Goal: Task Accomplishment & Management: Manage account settings

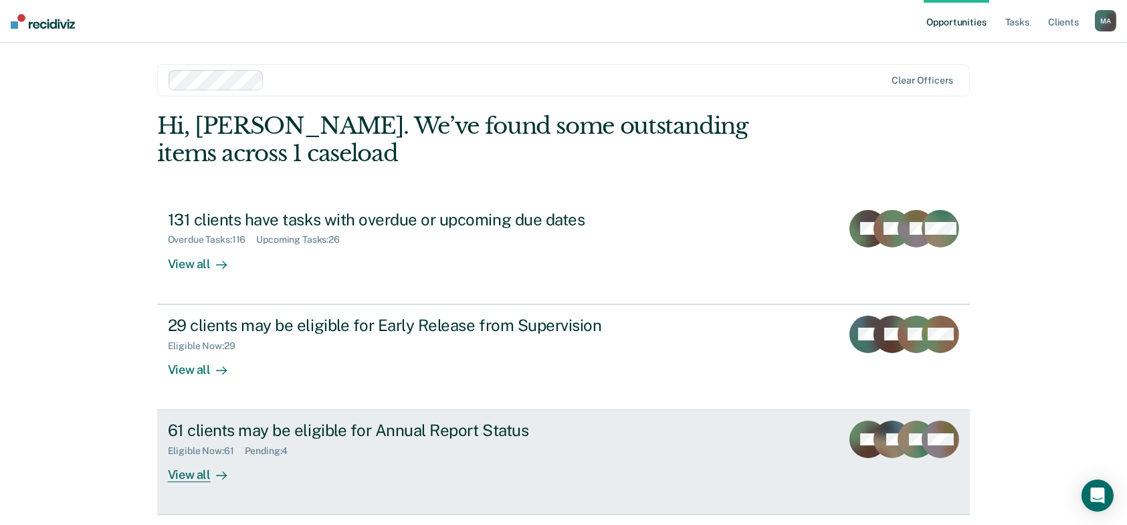
click at [430, 448] on div "Eligible Now : 61 Pending : 4" at bounding box center [402, 448] width 469 height 17
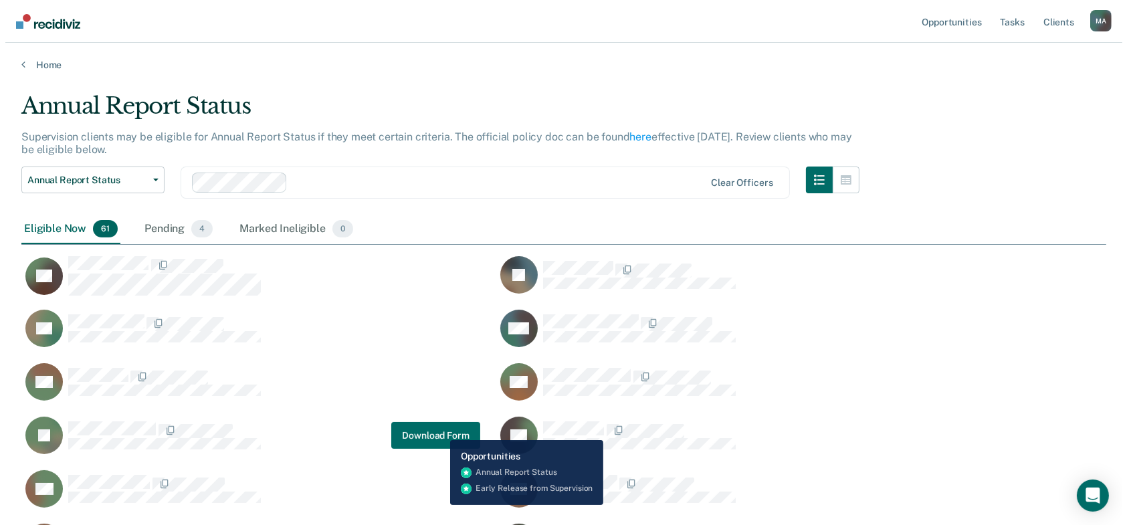
scroll to position [1806, 1074]
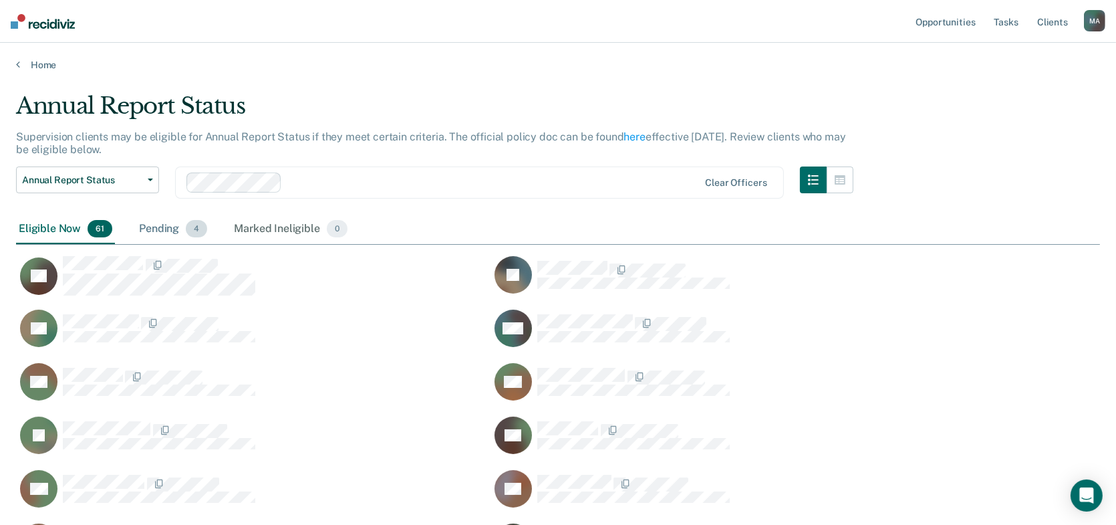
click at [167, 223] on div "Pending 4" at bounding box center [173, 229] width 74 height 29
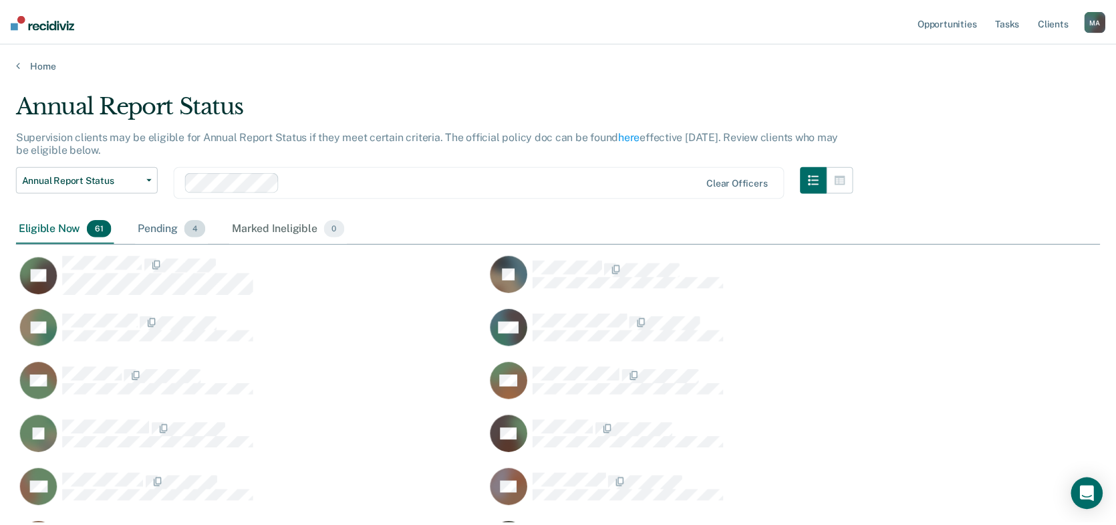
scroll to position [10, 10]
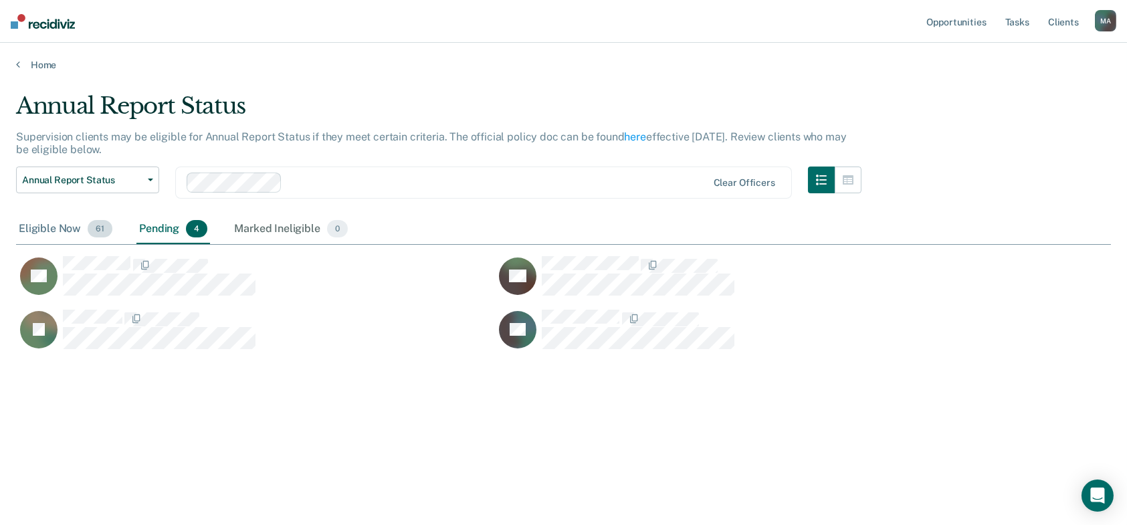
click at [59, 235] on div "Eligible Now 61" at bounding box center [65, 229] width 99 height 29
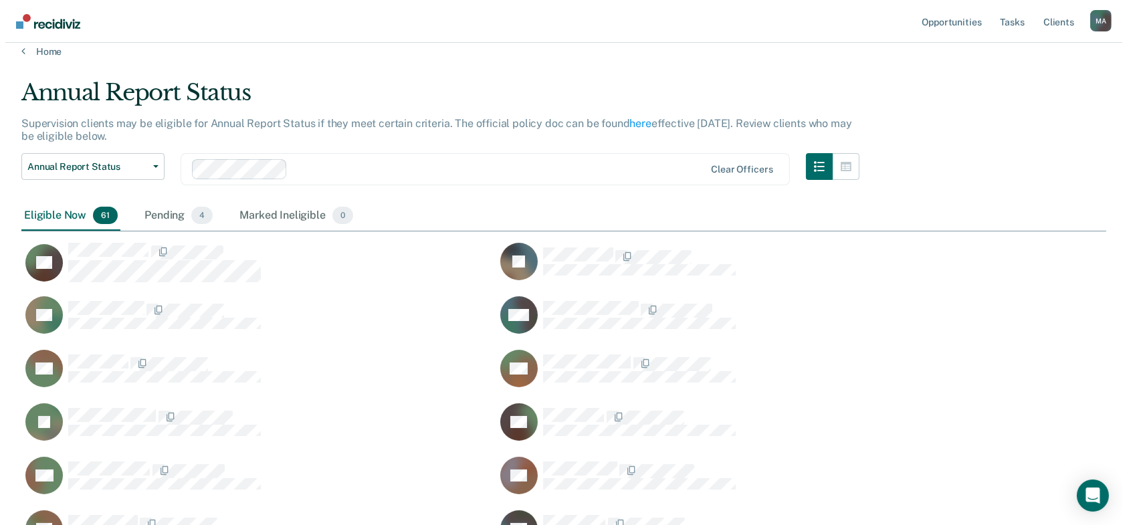
scroll to position [0, 0]
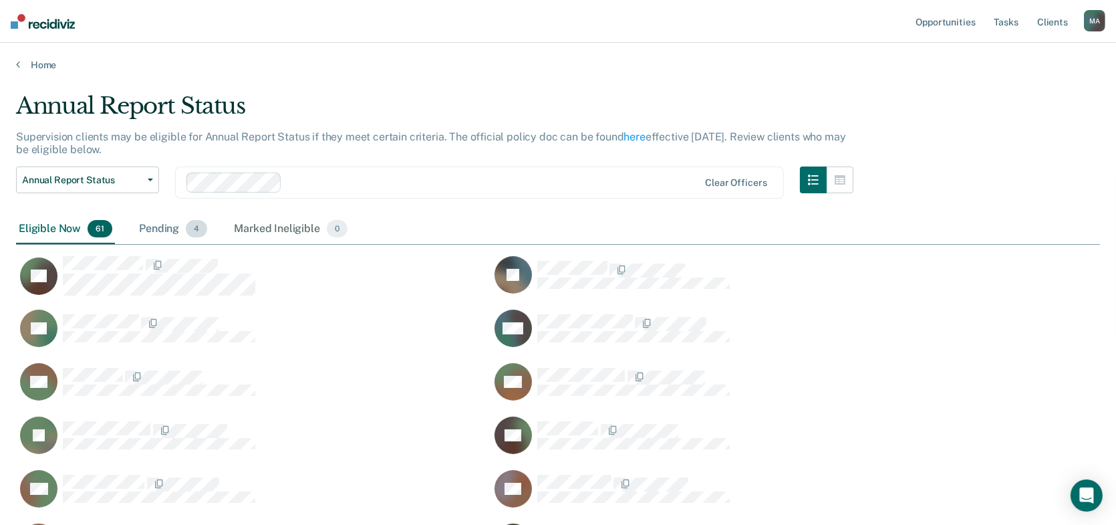
click at [160, 228] on div "Pending 4" at bounding box center [173, 229] width 74 height 29
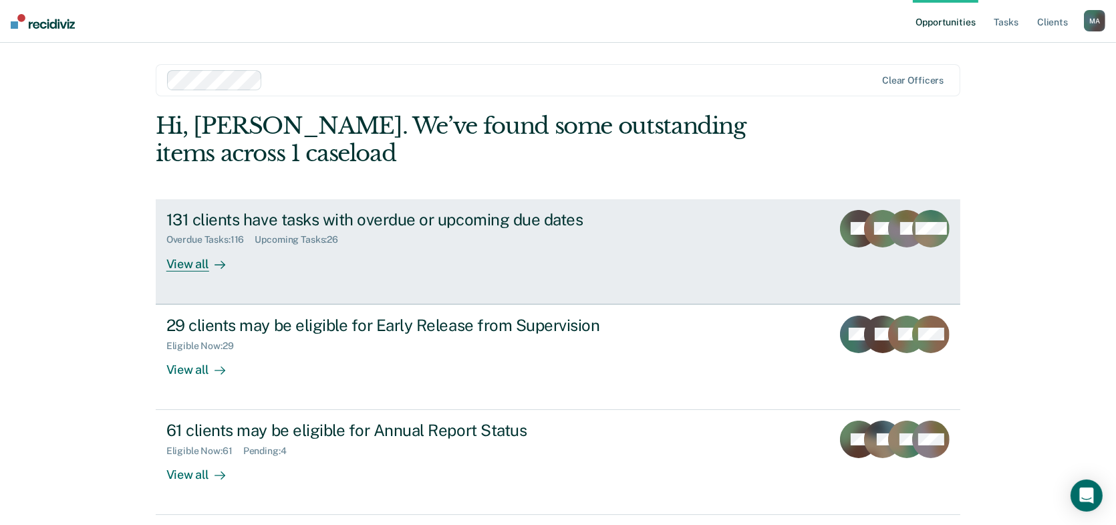
click at [458, 220] on div "131 clients have tasks with overdue or upcoming due dates" at bounding box center [400, 219] width 469 height 19
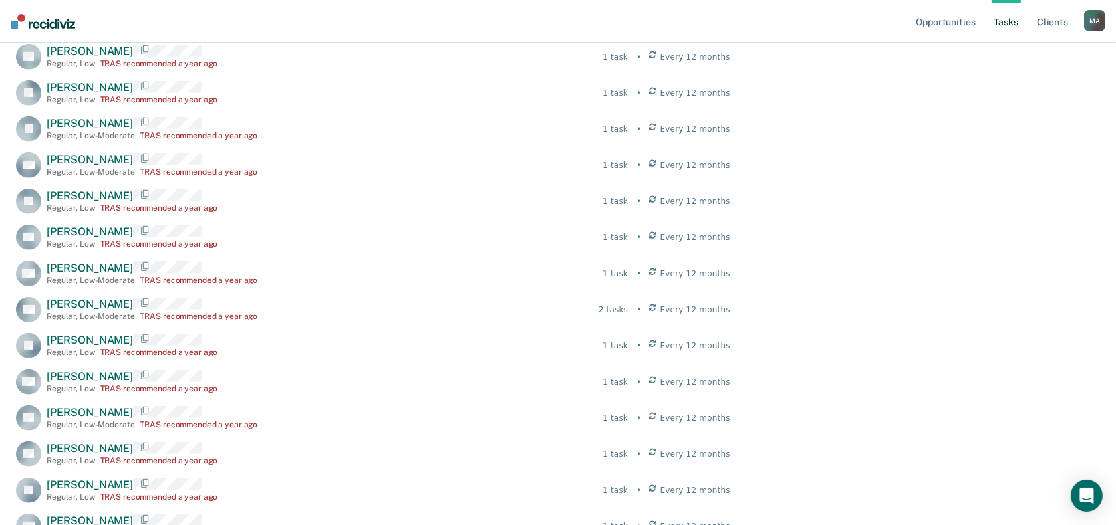
scroll to position [3395, 0]
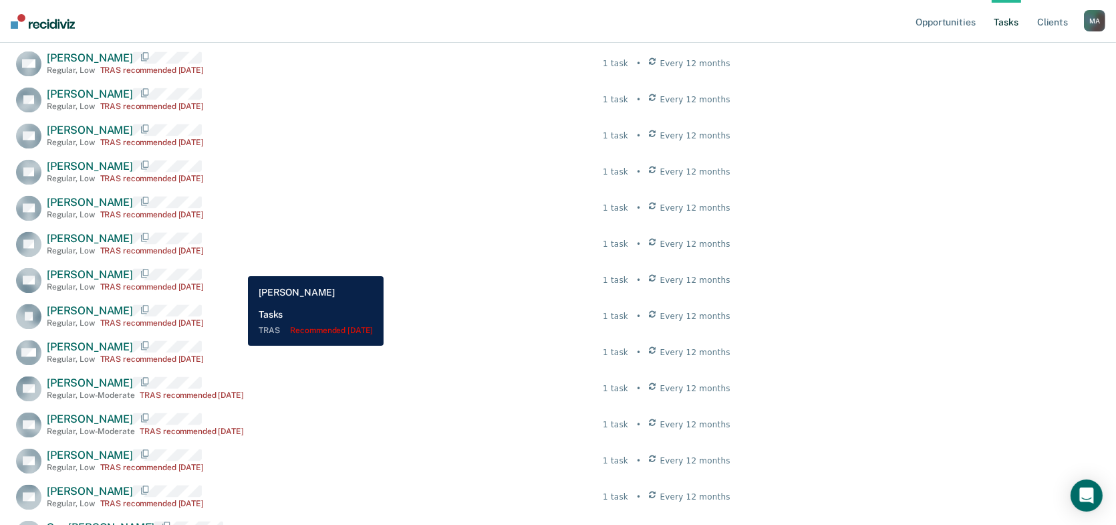
click at [238, 257] on div "AF [PERSON_NAME] Regular , Low TRAS recommended [DATE] 1 task • Every 12 months" at bounding box center [373, 243] width 715 height 25
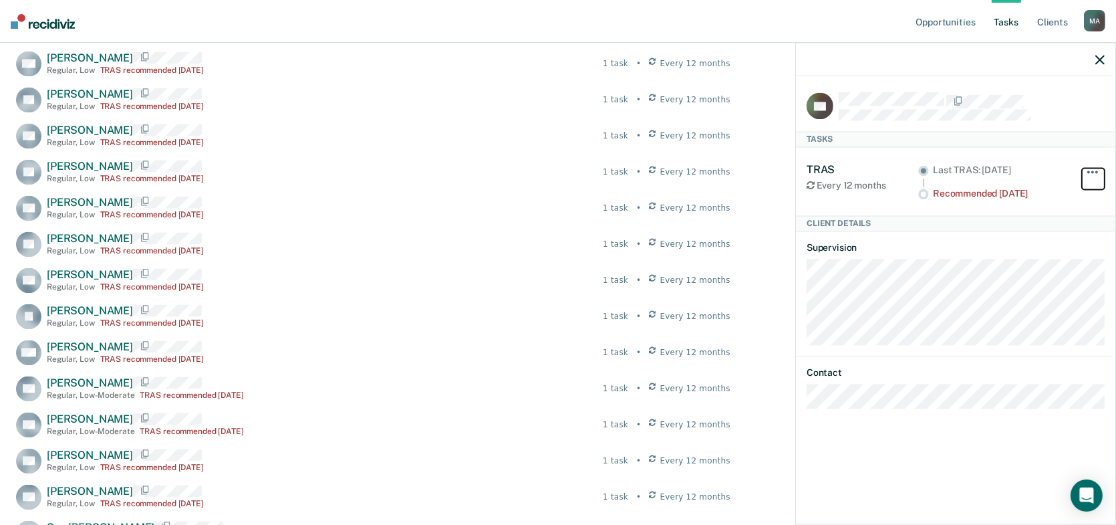
click at [1090, 170] on span "button" at bounding box center [1089, 171] width 3 height 3
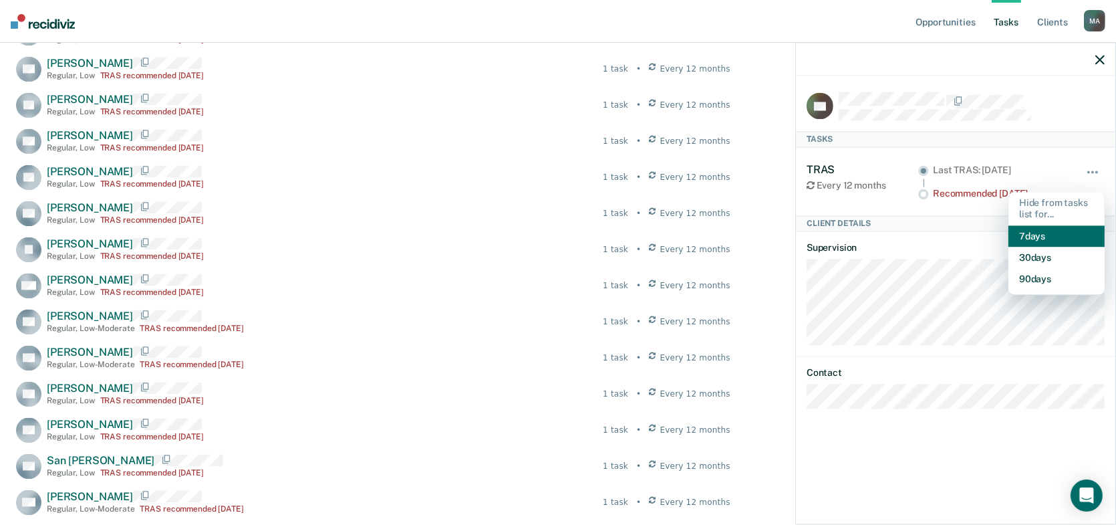
scroll to position [3462, 0]
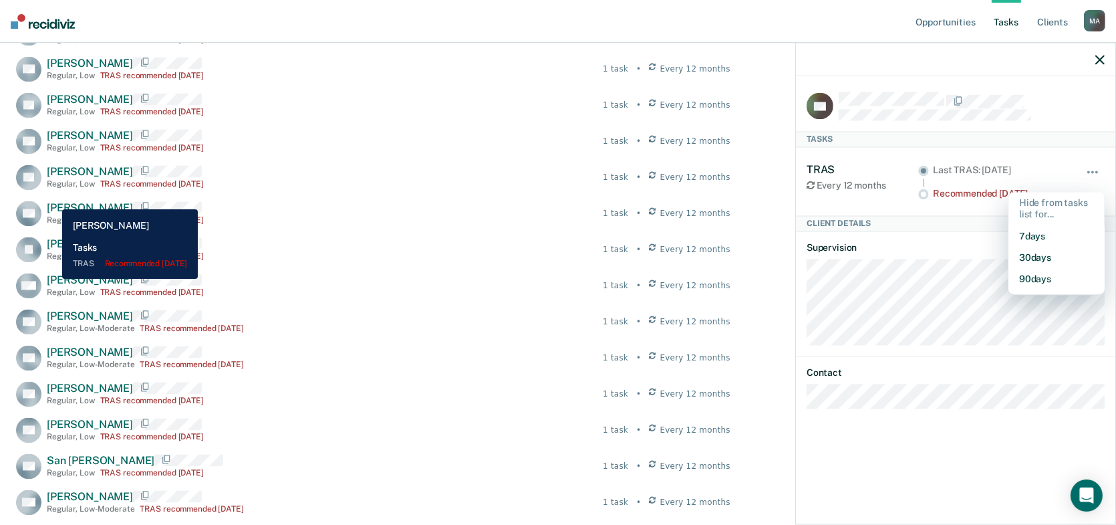
click at [52, 178] on span "[PERSON_NAME]" at bounding box center [90, 171] width 86 height 13
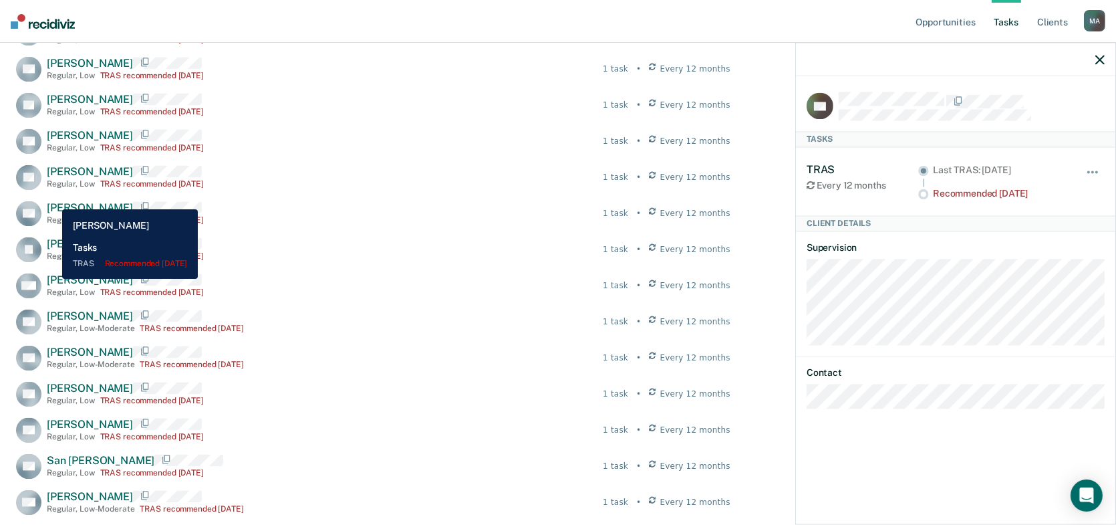
click at [55, 178] on span "[PERSON_NAME]" at bounding box center [90, 171] width 86 height 13
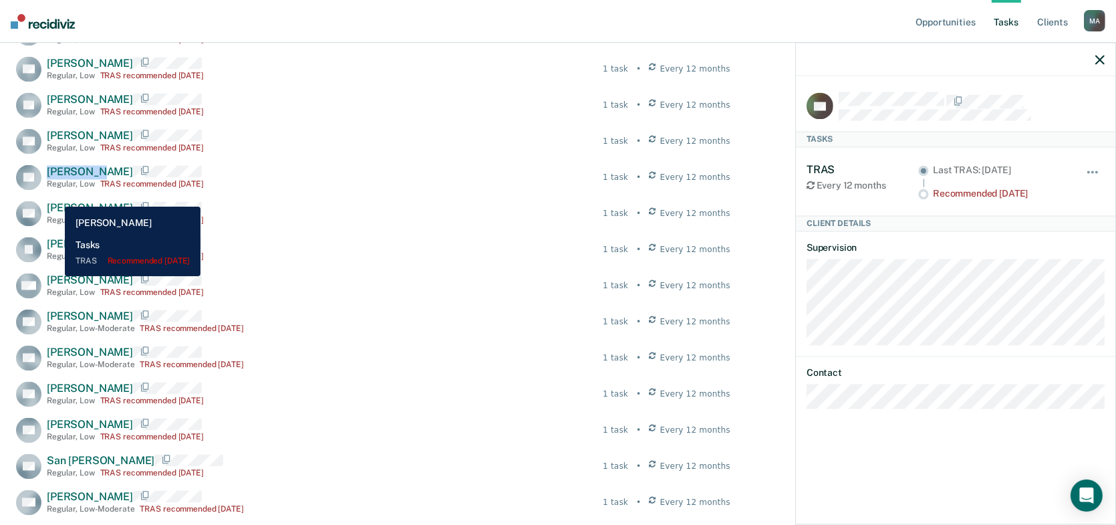
click at [55, 178] on span "[PERSON_NAME]" at bounding box center [90, 171] width 86 height 13
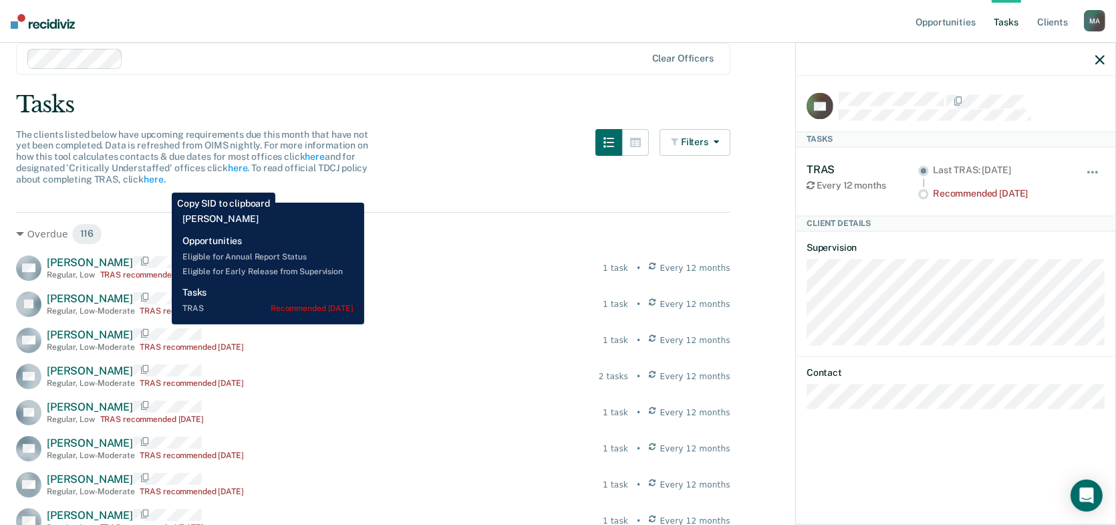
scroll to position [0, 0]
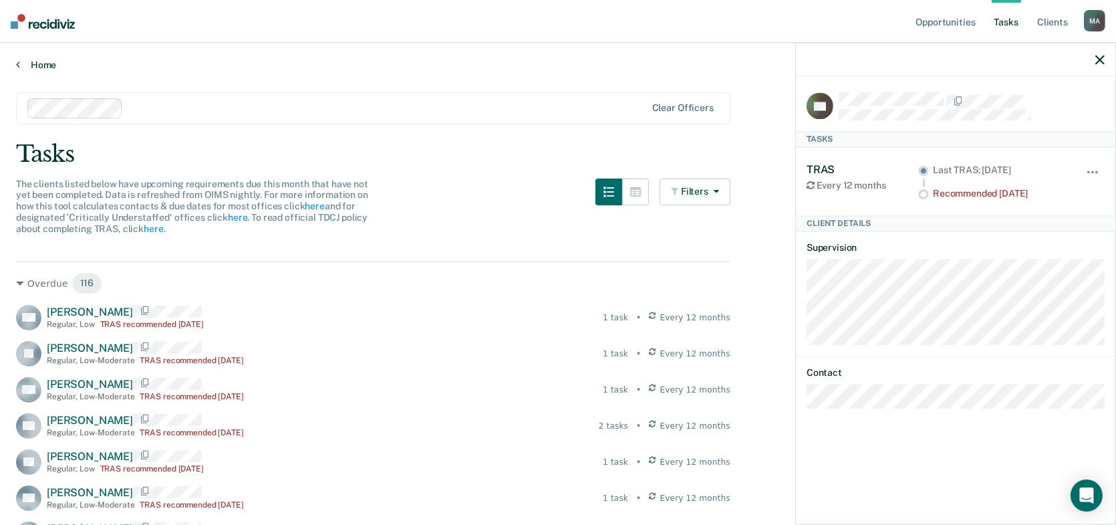
click at [36, 62] on link "Home" at bounding box center [558, 65] width 1084 height 12
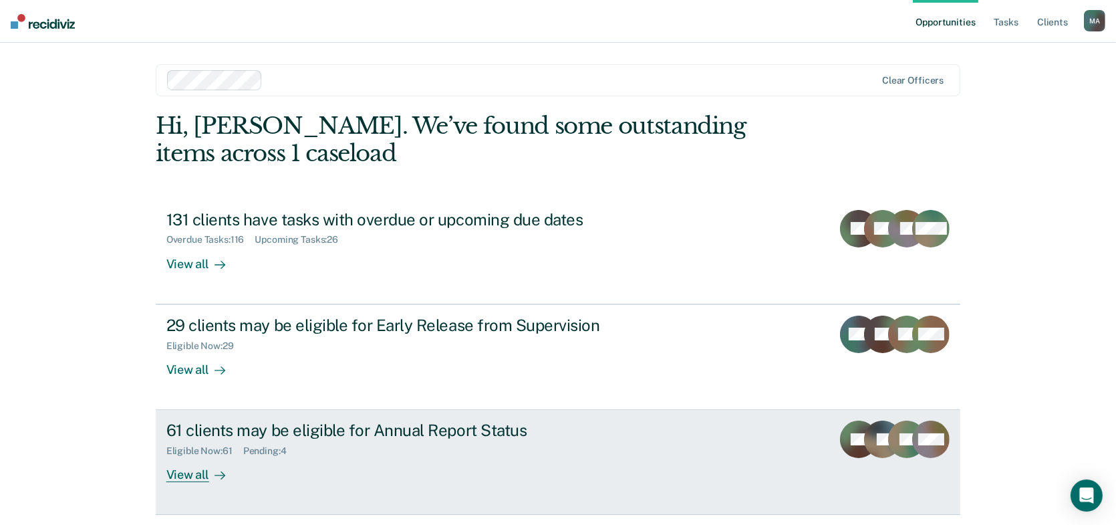
click at [360, 429] on div "61 clients may be eligible for Annual Report Status" at bounding box center [400, 430] width 469 height 19
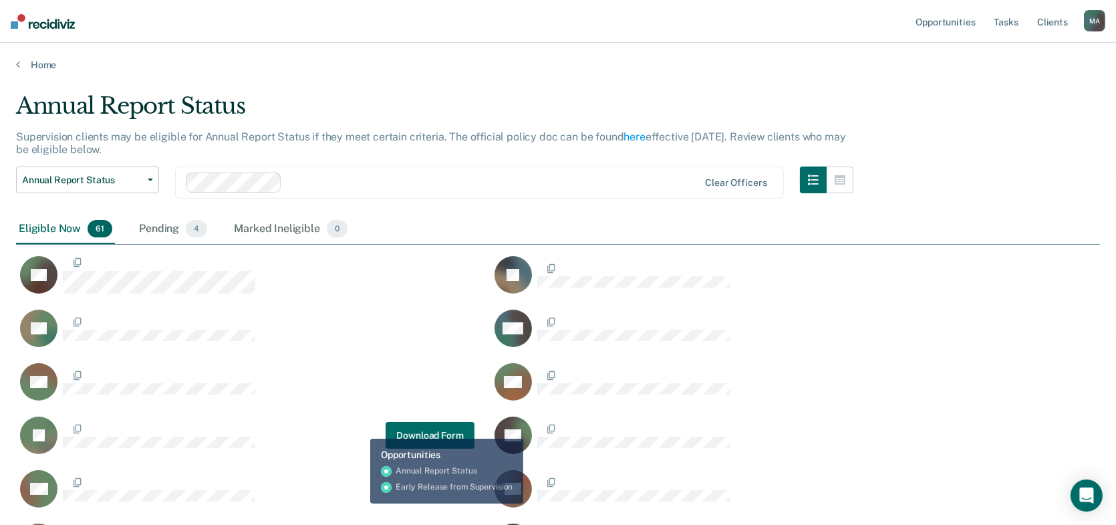
scroll to position [1806, 1074]
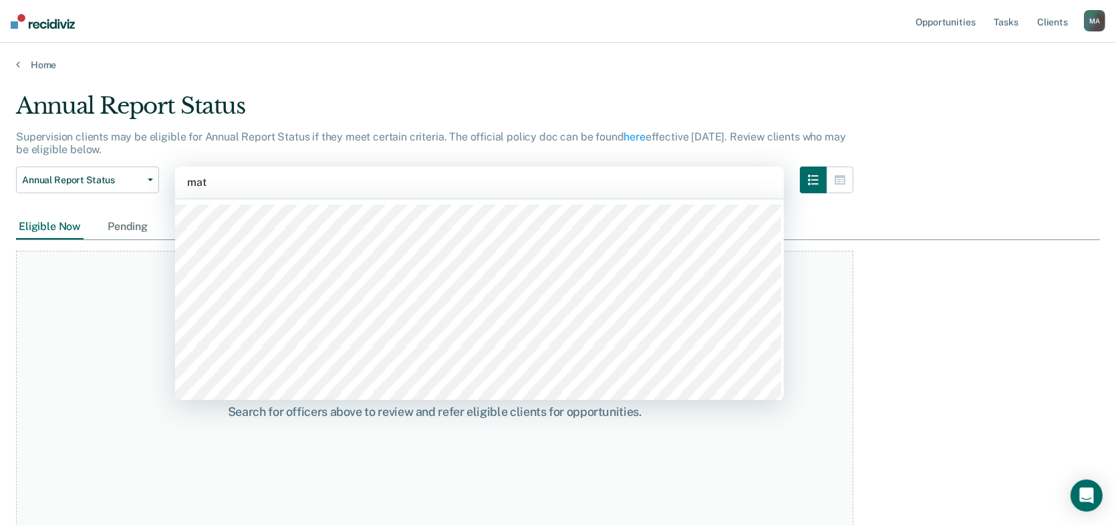
type input "matt"
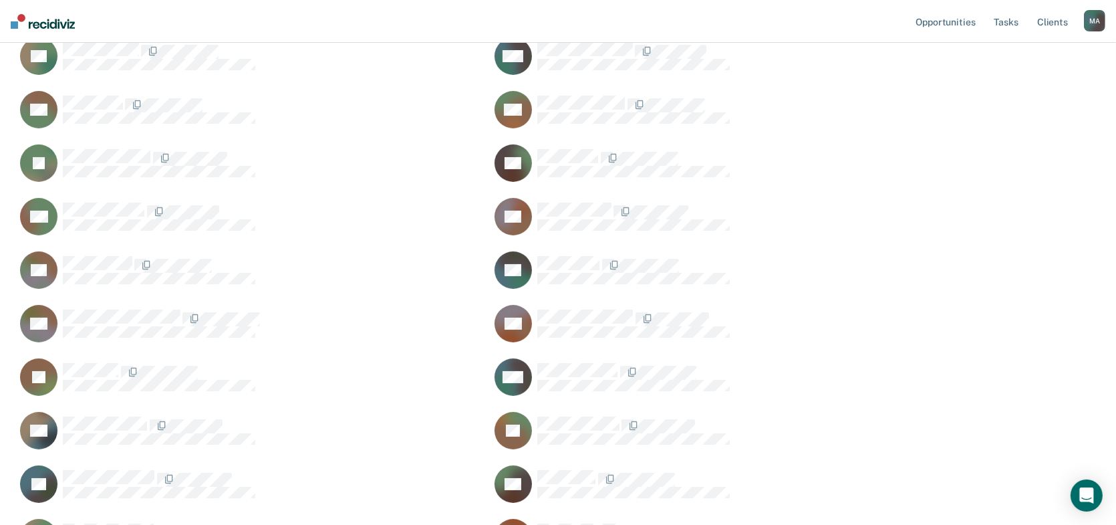
scroll to position [205, 0]
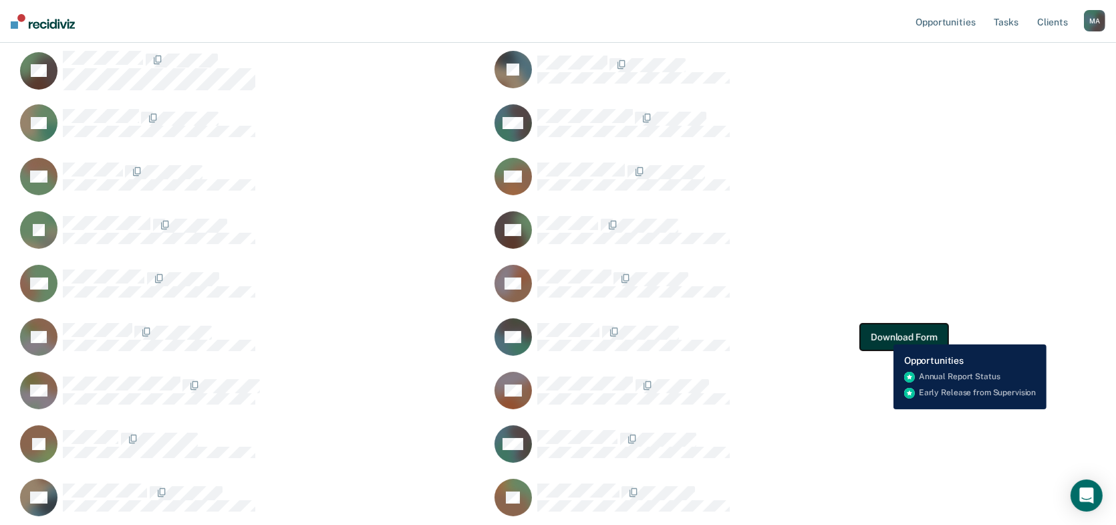
click at [887, 334] on button "Download Form" at bounding box center [904, 337] width 88 height 27
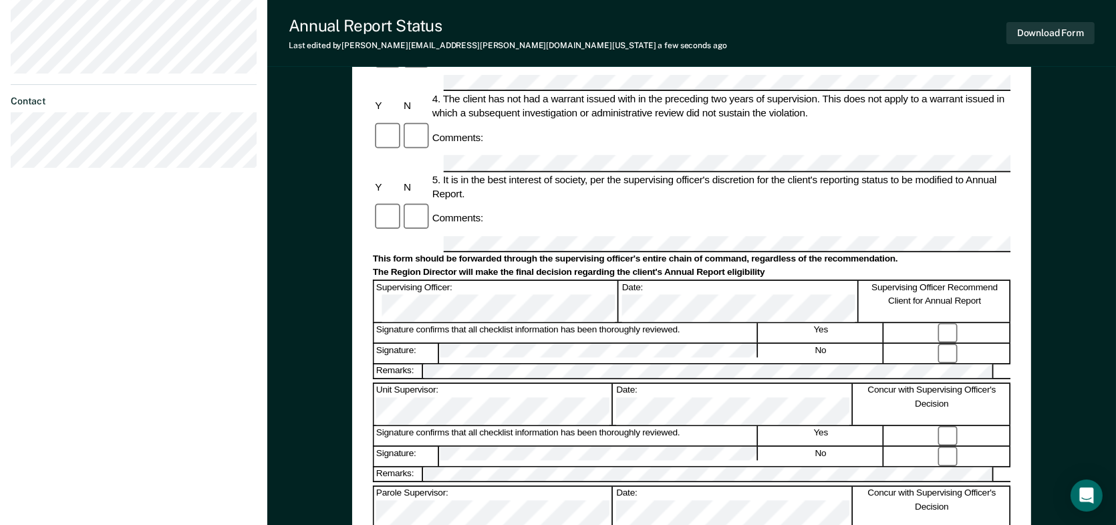
scroll to position [374, 0]
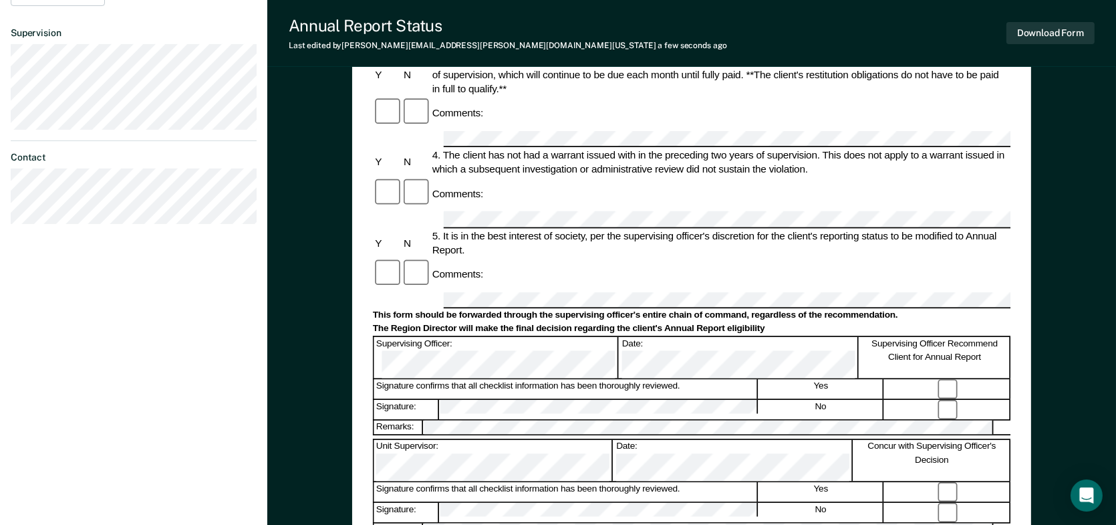
click at [474, 439] on div "Unit Supervisor: Date: Concur with Supervising Officer's Decision" at bounding box center [692, 460] width 638 height 42
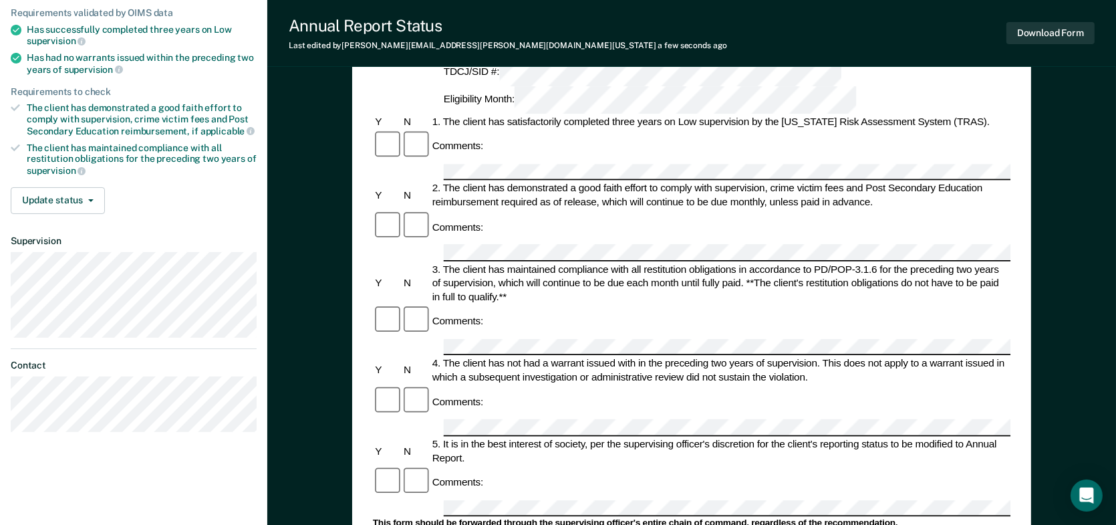
scroll to position [0, 0]
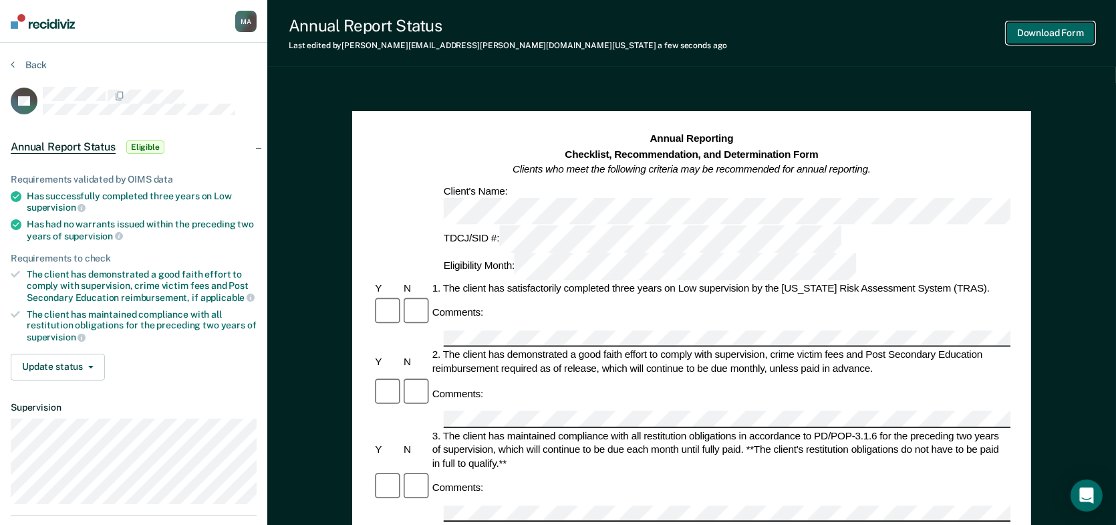
click at [1028, 32] on button "Download Form" at bounding box center [1051, 33] width 88 height 22
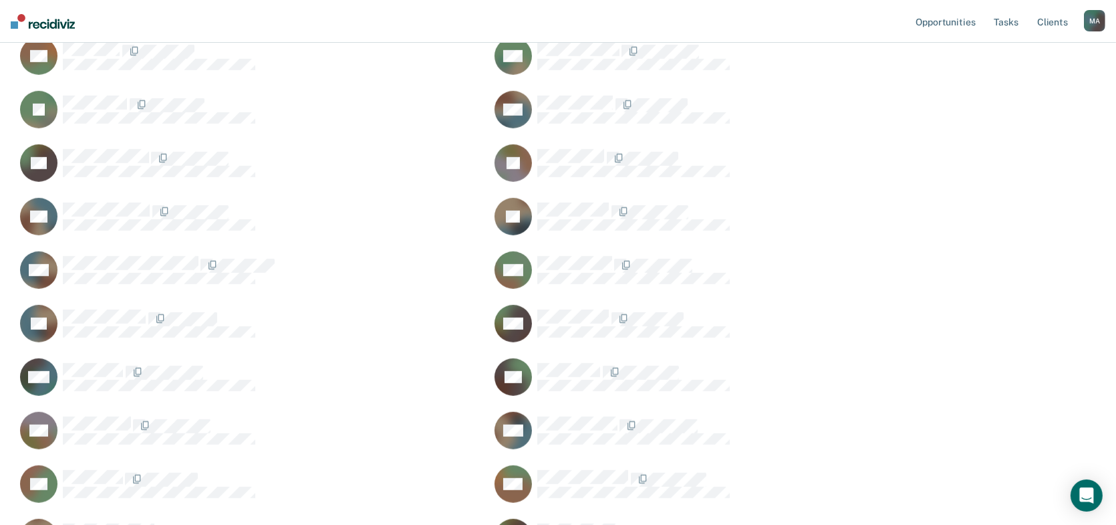
scroll to position [701, 0]
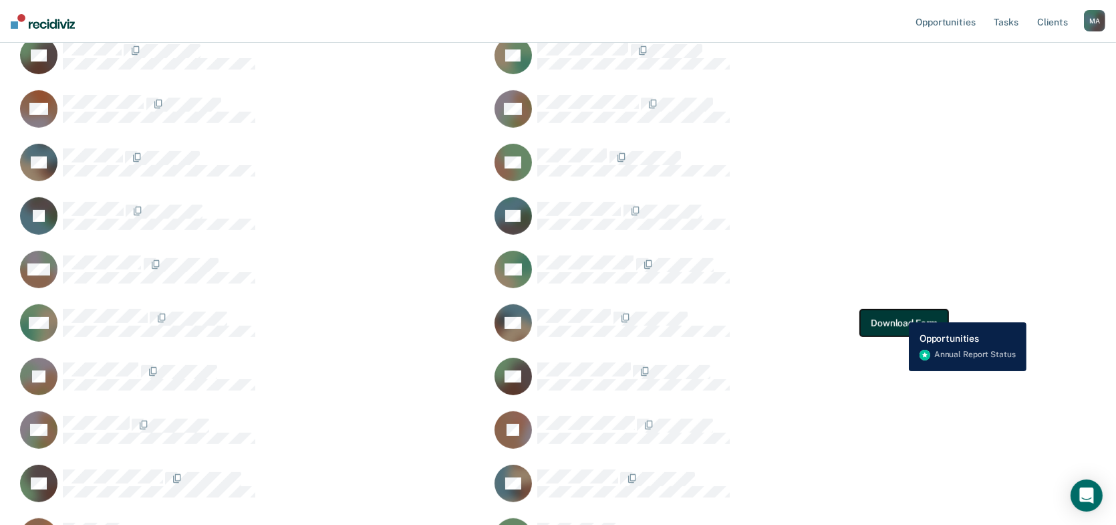
click at [899, 312] on button "Download Form" at bounding box center [904, 323] width 88 height 27
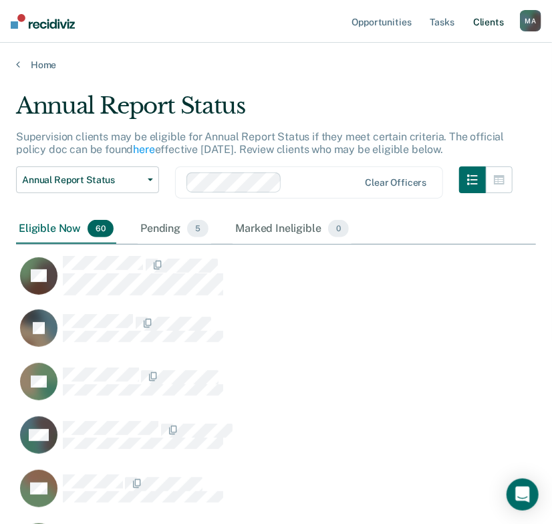
click at [481, 31] on link "Client s" at bounding box center [489, 21] width 36 height 43
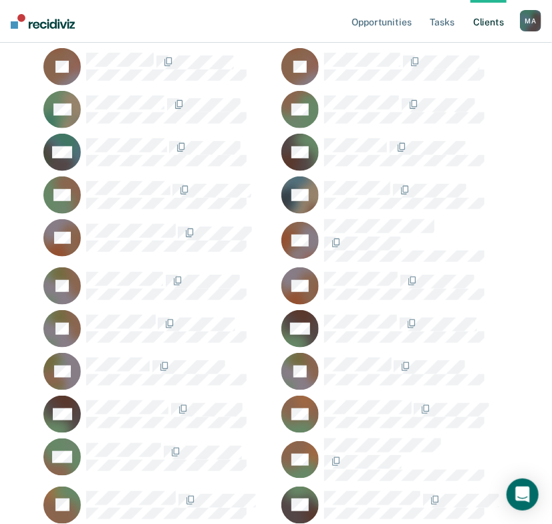
scroll to position [2429, 0]
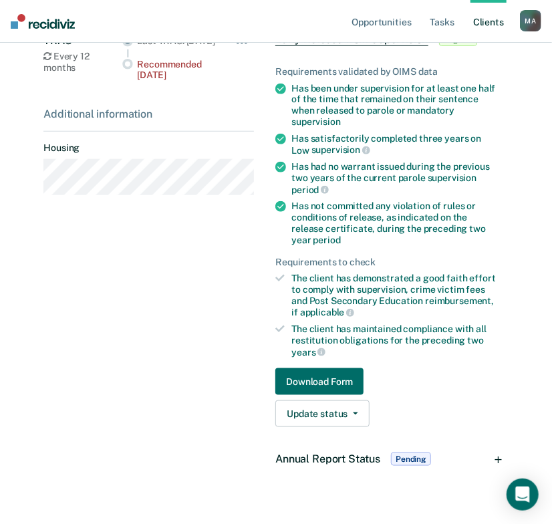
scroll to position [319, 0]
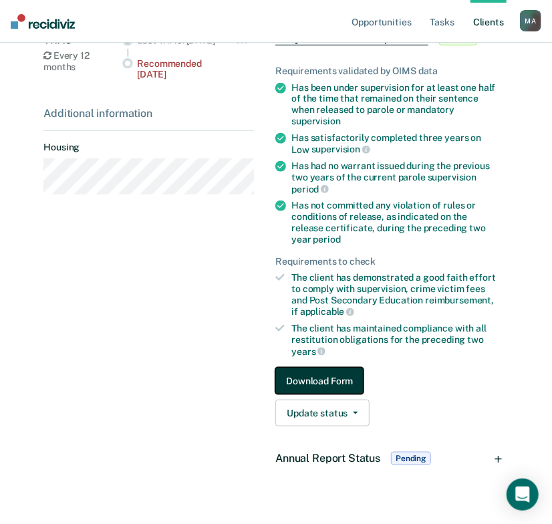
click at [305, 368] on button "Download Form" at bounding box center [319, 381] width 88 height 27
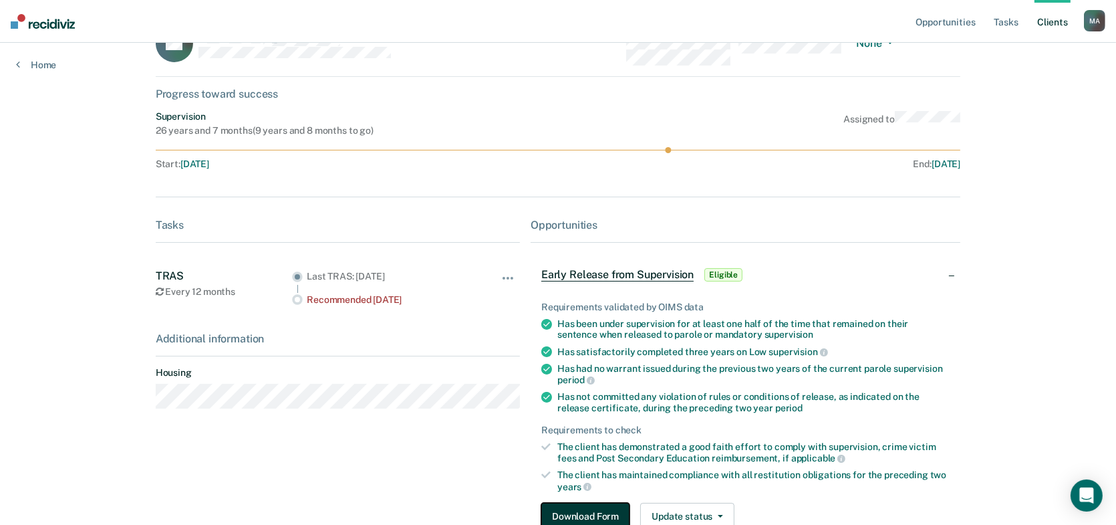
scroll to position [167, 0]
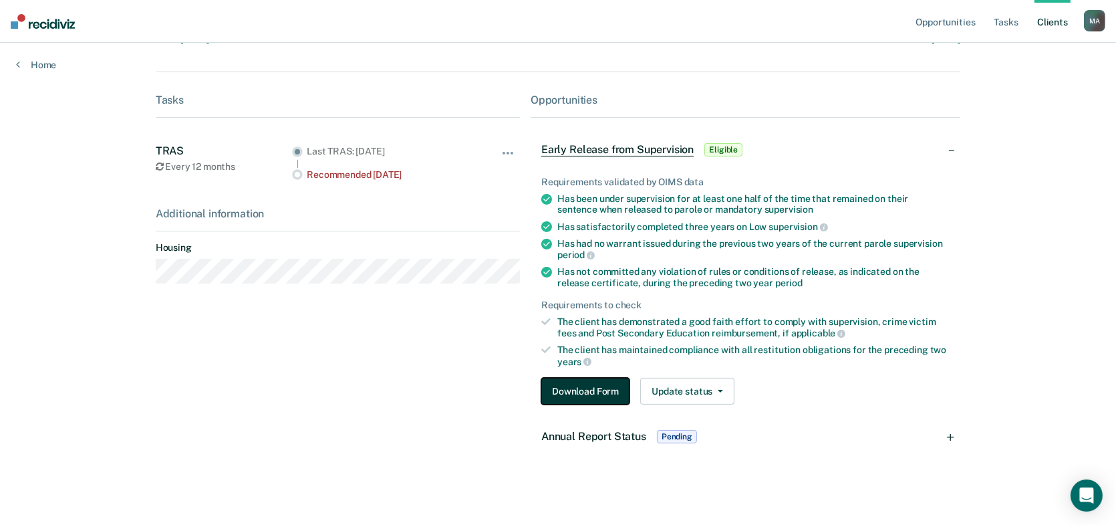
click at [562, 392] on button "Download Form" at bounding box center [586, 391] width 88 height 27
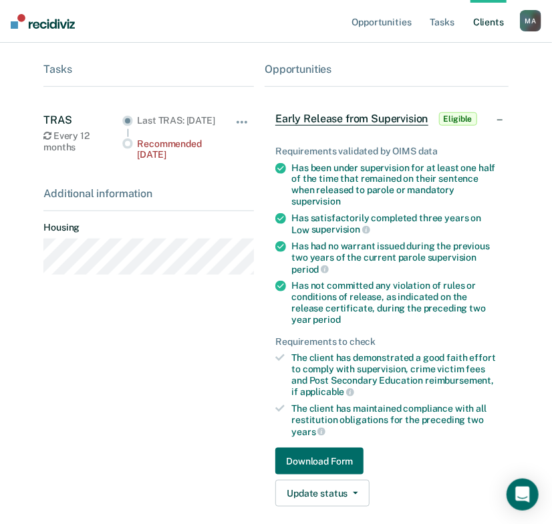
scroll to position [319, 0]
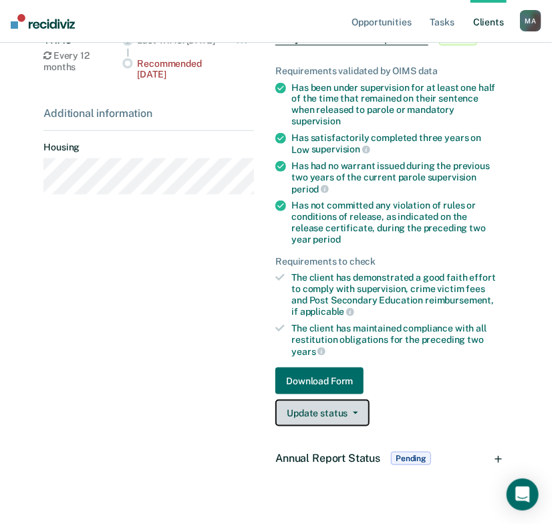
click at [315, 400] on button "Update status" at bounding box center [322, 413] width 94 height 27
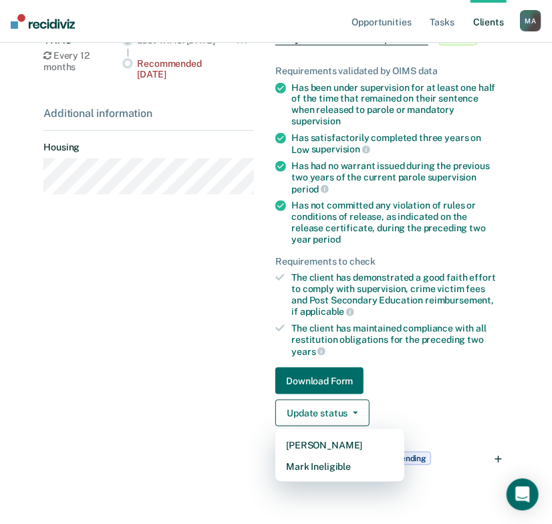
click at [429, 368] on link "Download Form" at bounding box center [386, 381] width 222 height 27
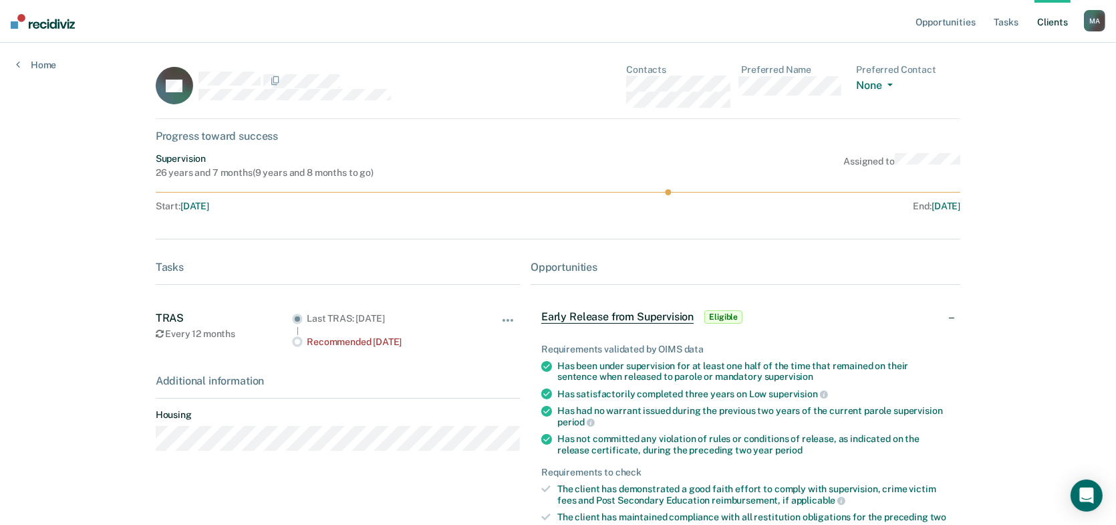
click at [334, 168] on div "26 years and 7 months ( 9 years and 8 months to go )" at bounding box center [265, 172] width 218 height 11
click at [893, 84] on icon "button" at bounding box center [890, 85] width 5 height 3
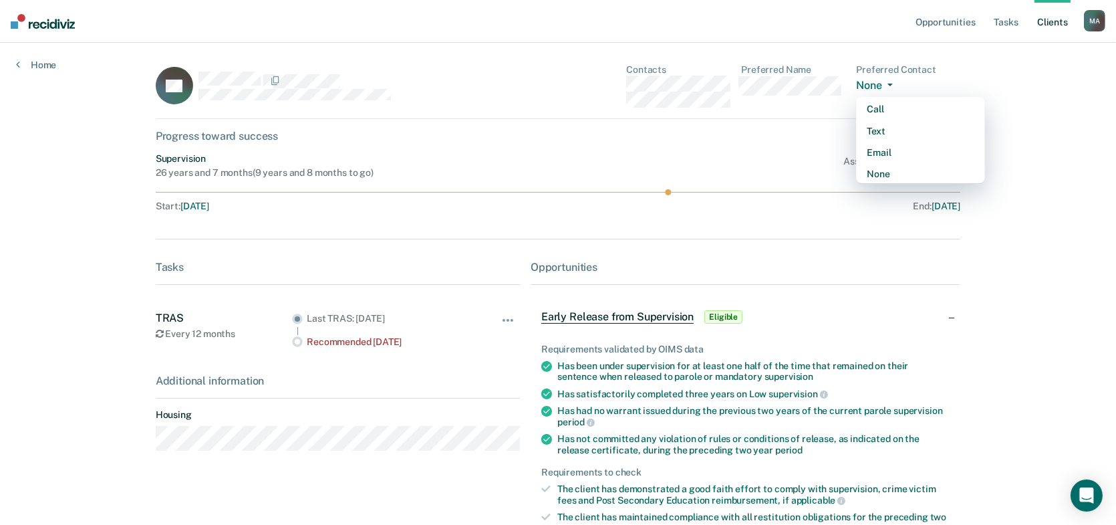
click at [1041, 93] on div "Opportunities Tasks Client s [PERSON_NAME] M A Profile How it works Log Out Hom…" at bounding box center [558, 347] width 1116 height 695
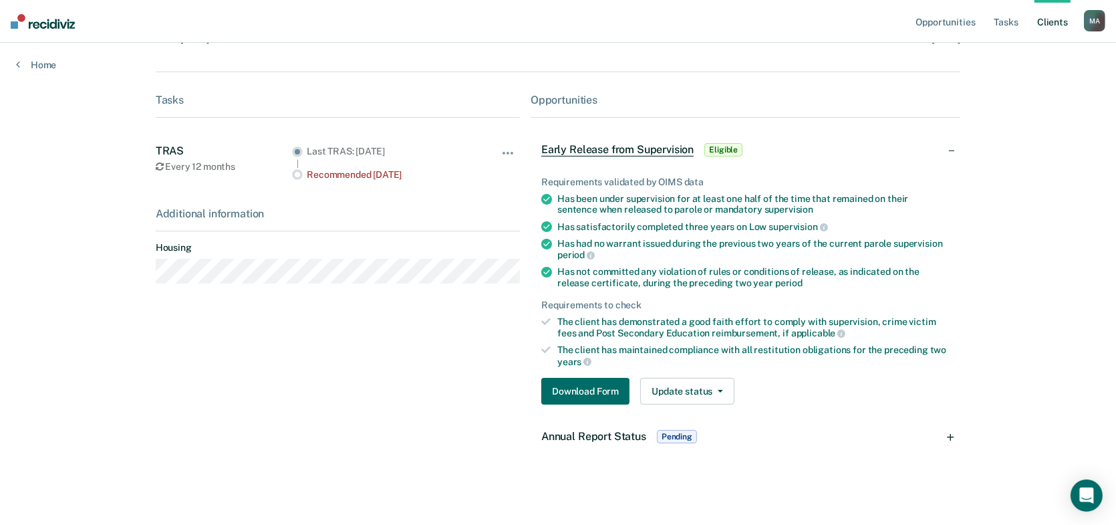
click at [683, 148] on span "Early Release from Supervision" at bounding box center [618, 149] width 152 height 13
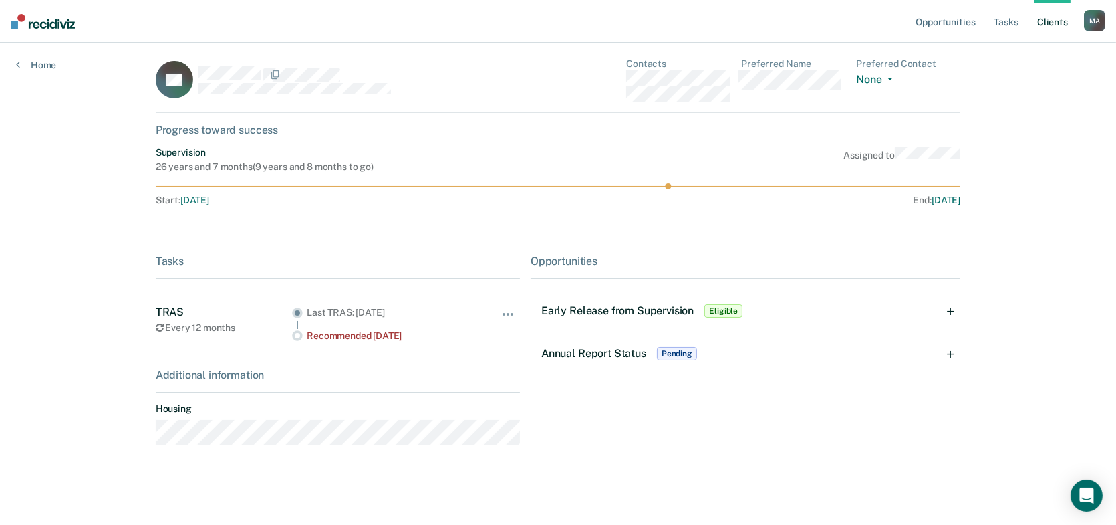
scroll to position [5, 0]
click at [650, 311] on span "Early Release from Supervision" at bounding box center [618, 311] width 152 height 13
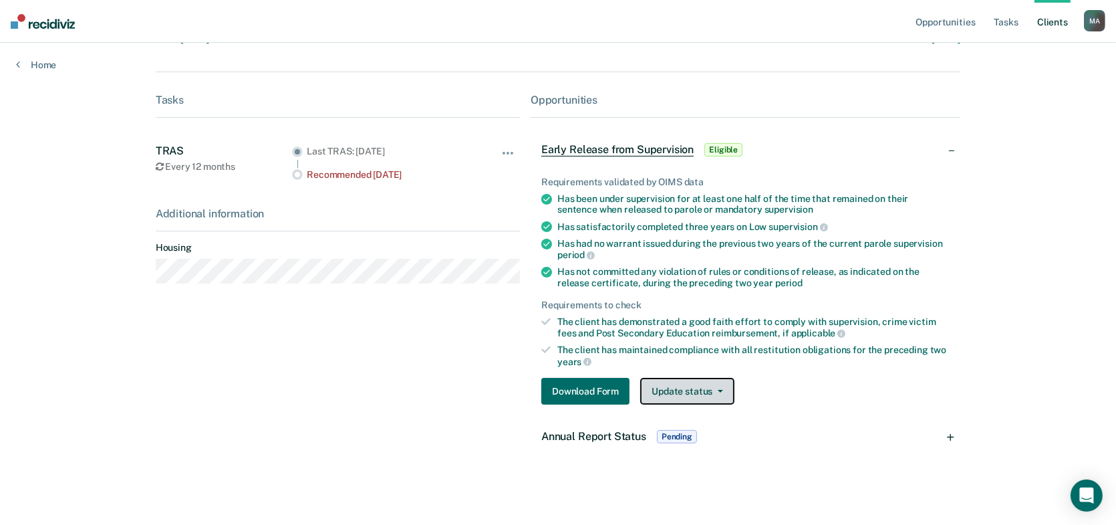
click at [663, 382] on button "Update status" at bounding box center [687, 391] width 94 height 27
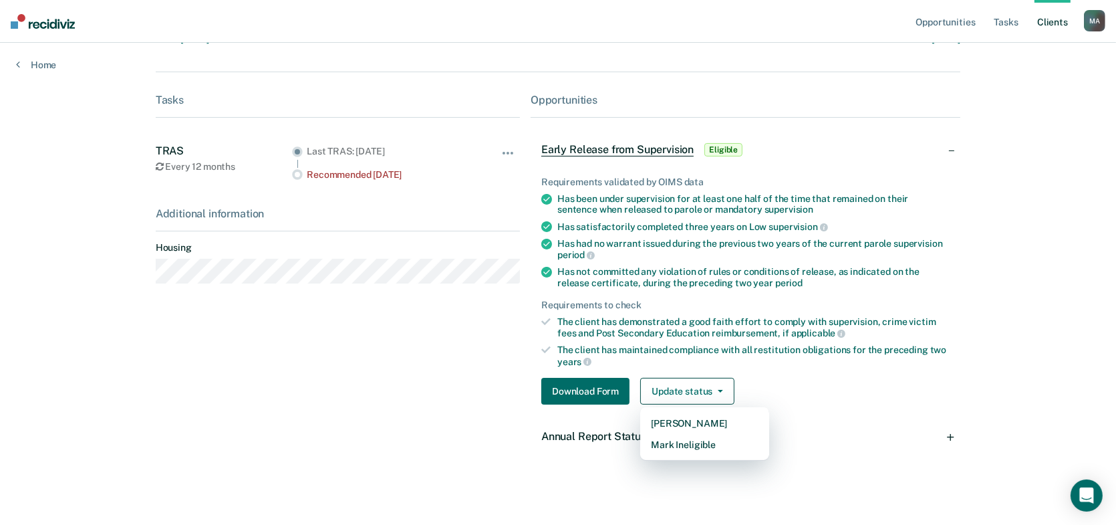
click at [796, 394] on div "Download Form Update status [PERSON_NAME] Mark Ineligible" at bounding box center [746, 391] width 408 height 27
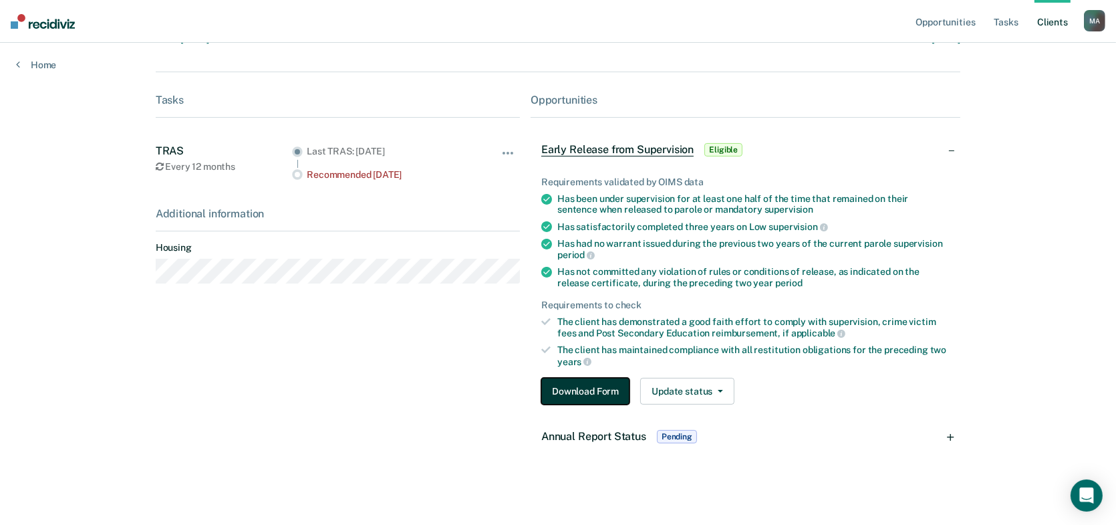
click at [592, 394] on button "Download Form" at bounding box center [586, 391] width 88 height 27
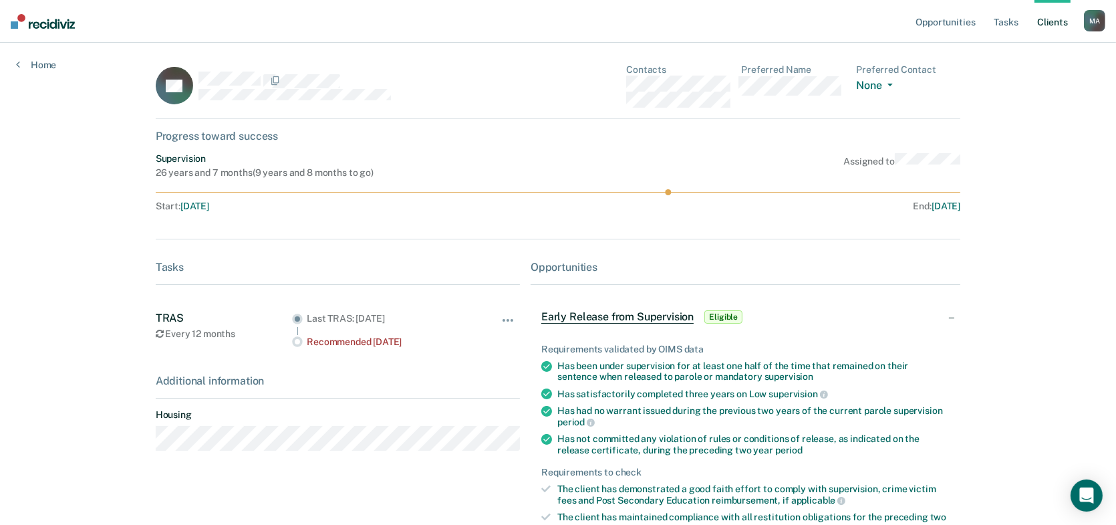
click at [642, 312] on span "Early Release from Supervision" at bounding box center [618, 316] width 152 height 13
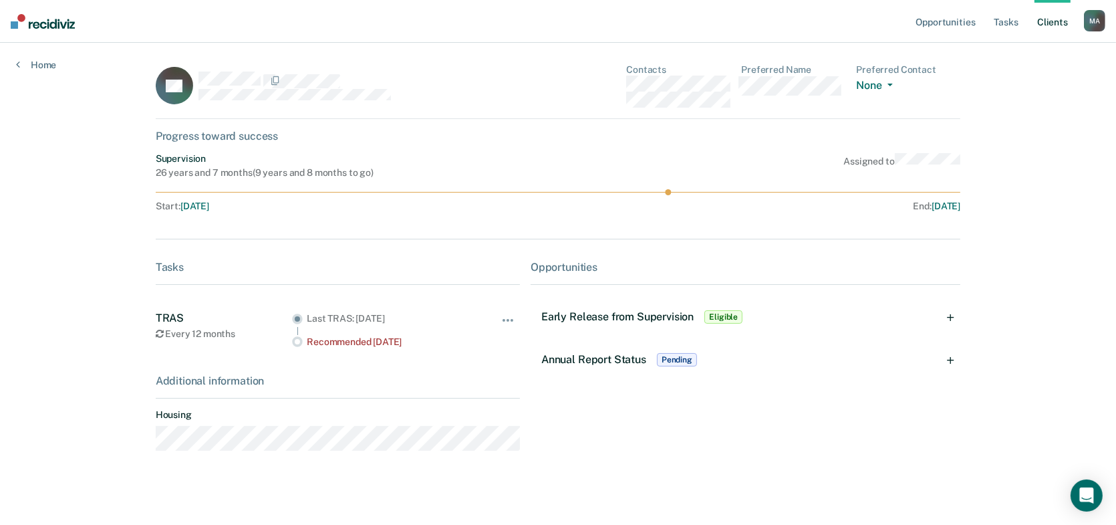
click at [609, 359] on span "Annual Report Status" at bounding box center [594, 359] width 105 height 13
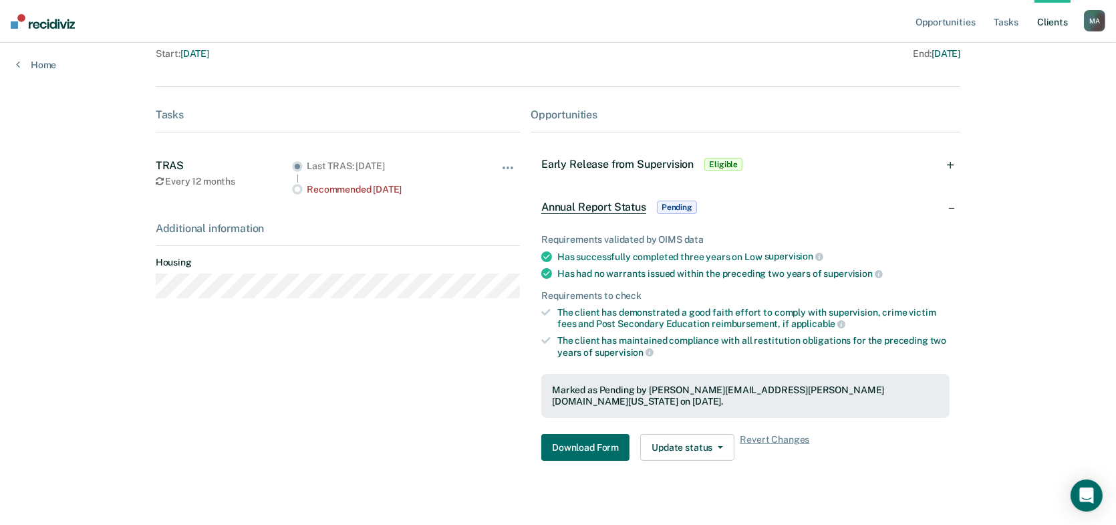
scroll to position [154, 0]
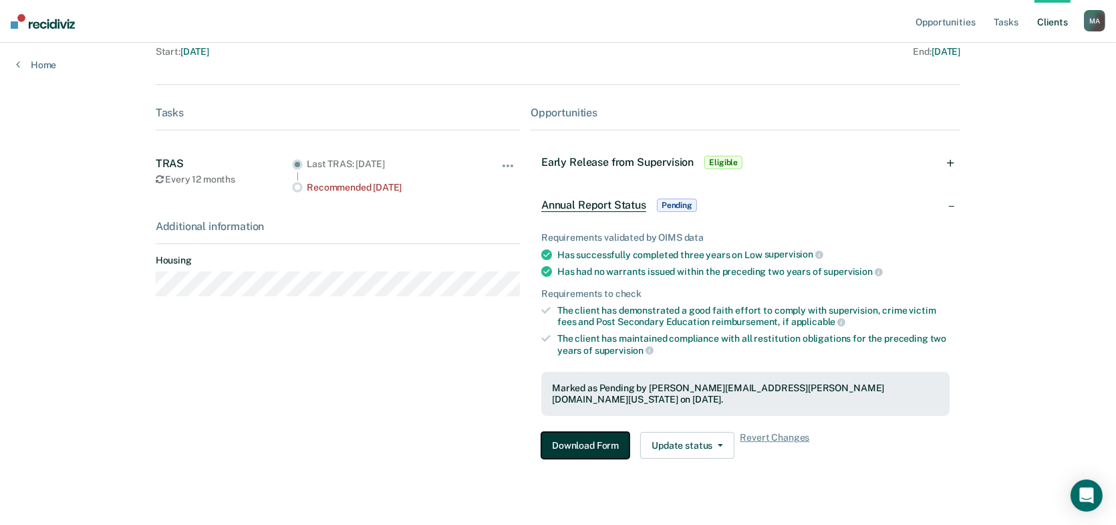
click at [609, 432] on button "Download Form" at bounding box center [586, 445] width 88 height 27
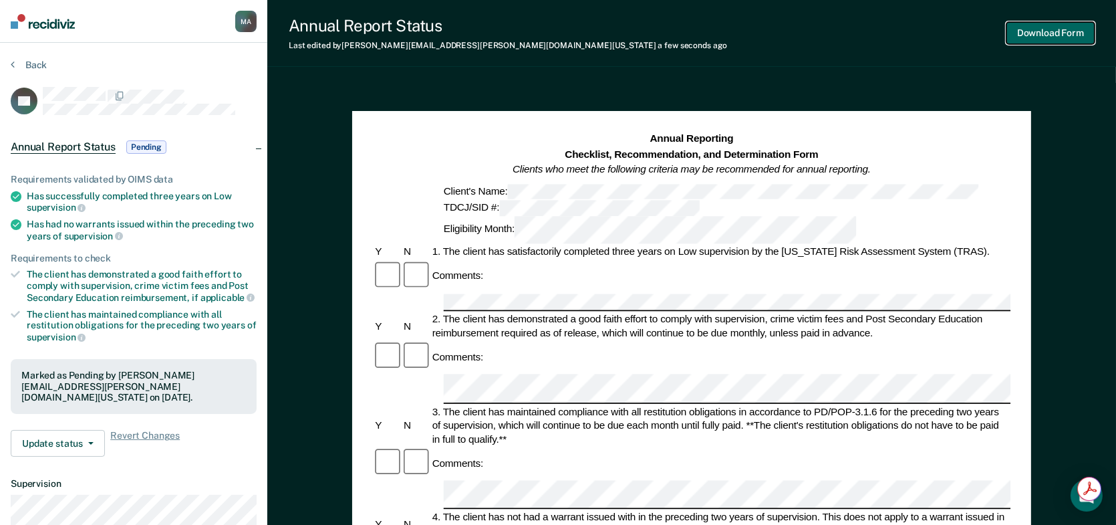
click at [1026, 32] on button "Download Form" at bounding box center [1051, 33] width 88 height 22
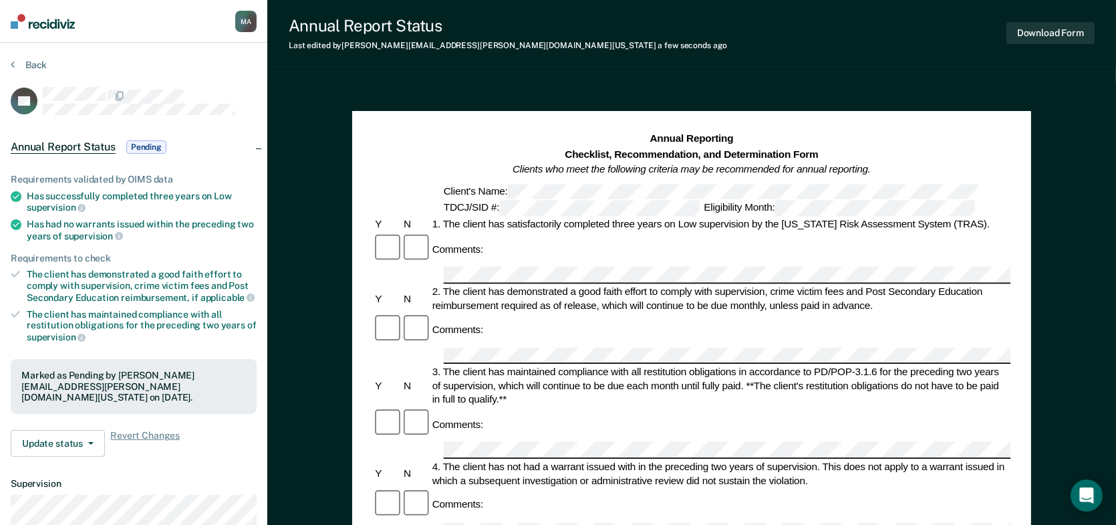
click at [464, 196] on div "Client's Name:" at bounding box center [711, 192] width 540 height 16
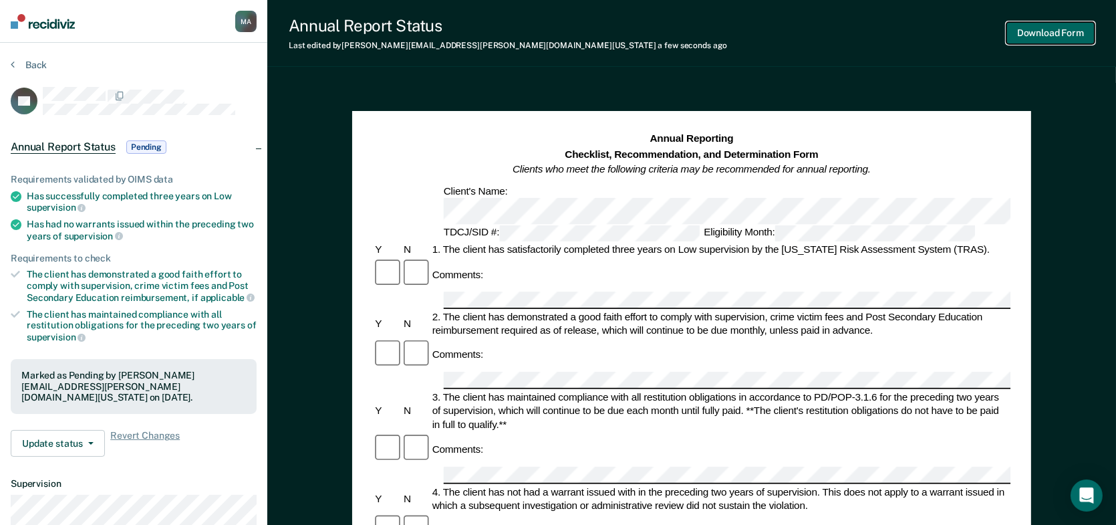
click at [1036, 34] on button "Download Form" at bounding box center [1051, 33] width 88 height 22
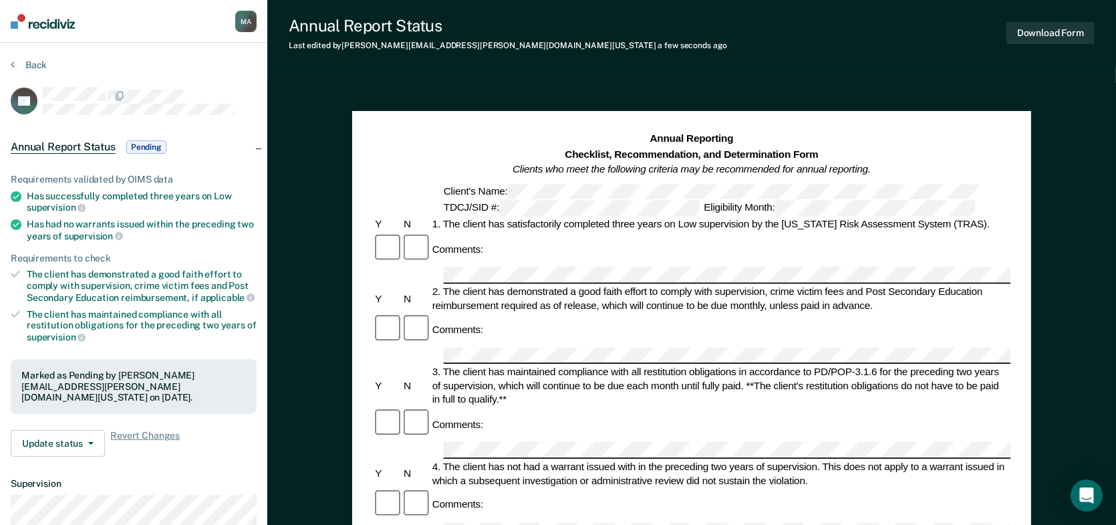
click at [5, 14] on nav "[PERSON_NAME] M A Profile How it works Log Out" at bounding box center [133, 21] width 267 height 43
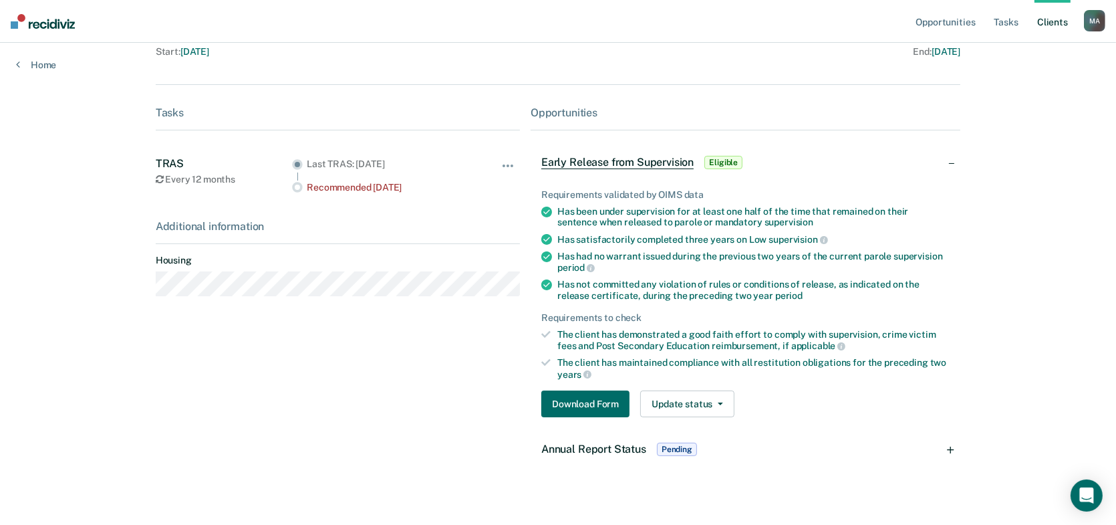
click at [1055, 21] on link "Client s" at bounding box center [1053, 21] width 36 height 43
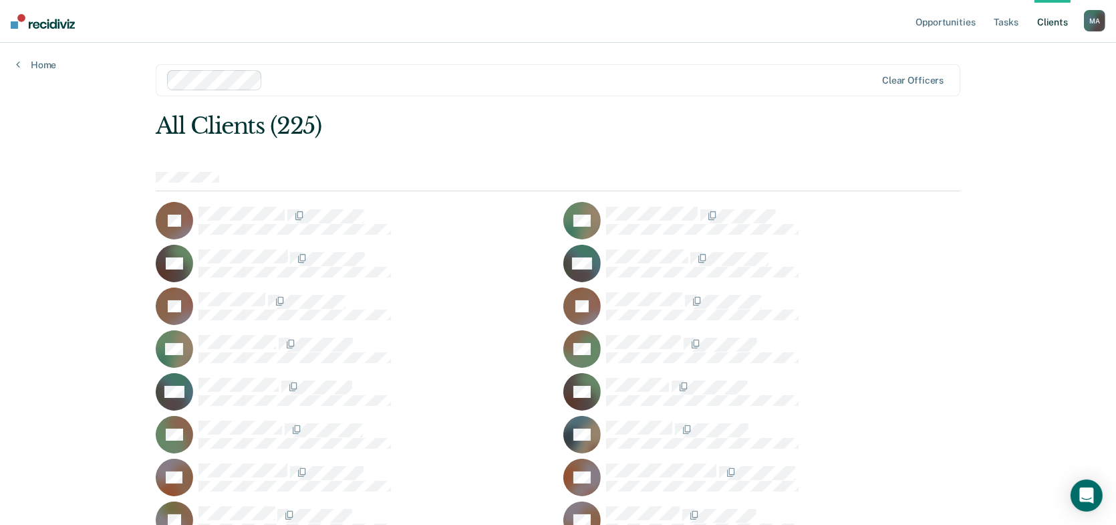
scroll to position [2430, 0]
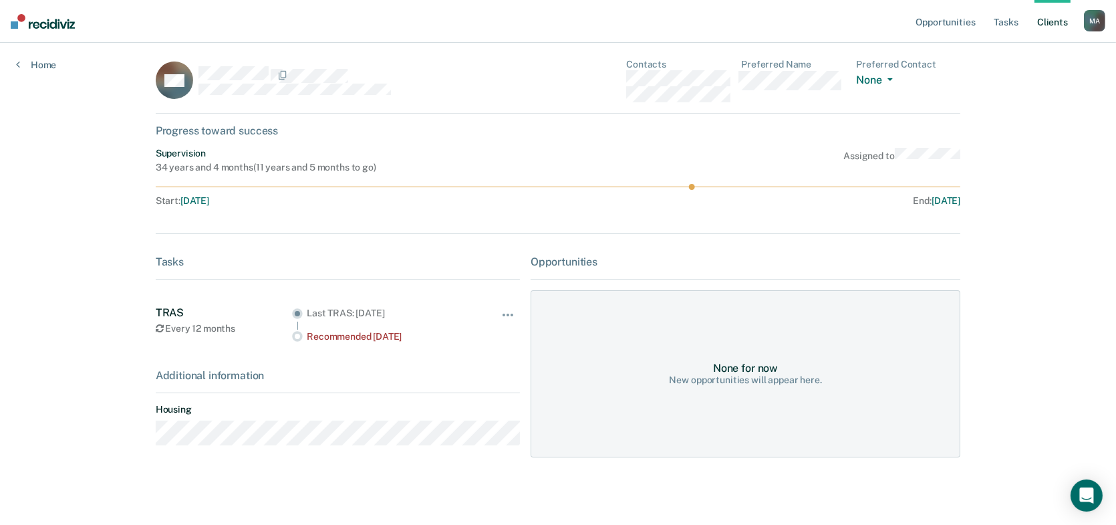
scroll to position [7, 0]
click at [653, 353] on div "None for now New opportunities will appear here." at bounding box center [746, 372] width 430 height 167
click at [754, 360] on div "None for now" at bounding box center [745, 366] width 65 height 13
click at [749, 372] on div "None for now" at bounding box center [745, 366] width 65 height 13
drag, startPoint x: 705, startPoint y: 380, endPoint x: 685, endPoint y: 381, distance: 20.1
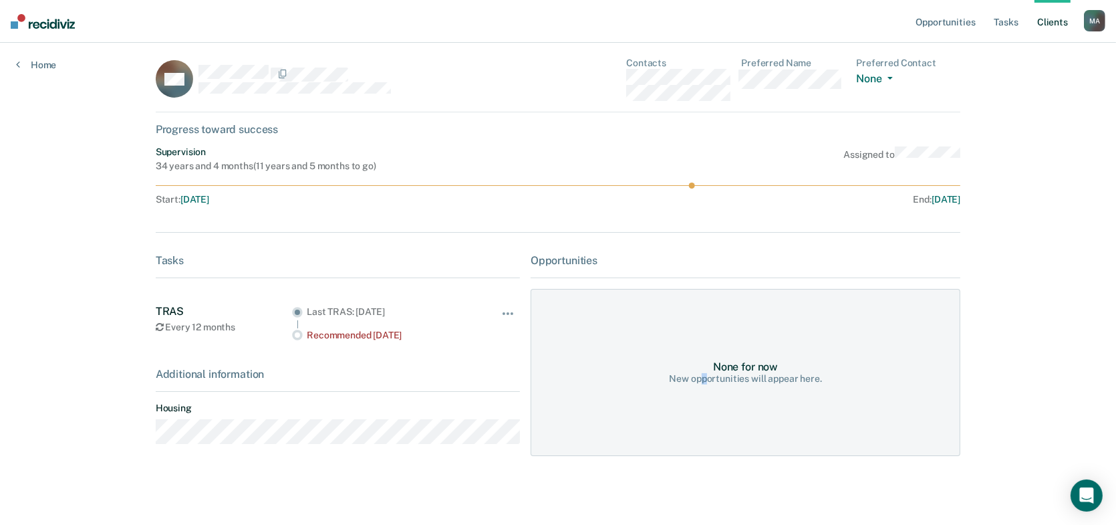
click at [702, 381] on div "New opportunities will appear here." at bounding box center [746, 378] width 152 height 11
drag, startPoint x: 622, startPoint y: 401, endPoint x: 517, endPoint y: 427, distance: 108.0
click at [618, 402] on div "None for now New opportunities will appear here." at bounding box center [746, 372] width 430 height 167
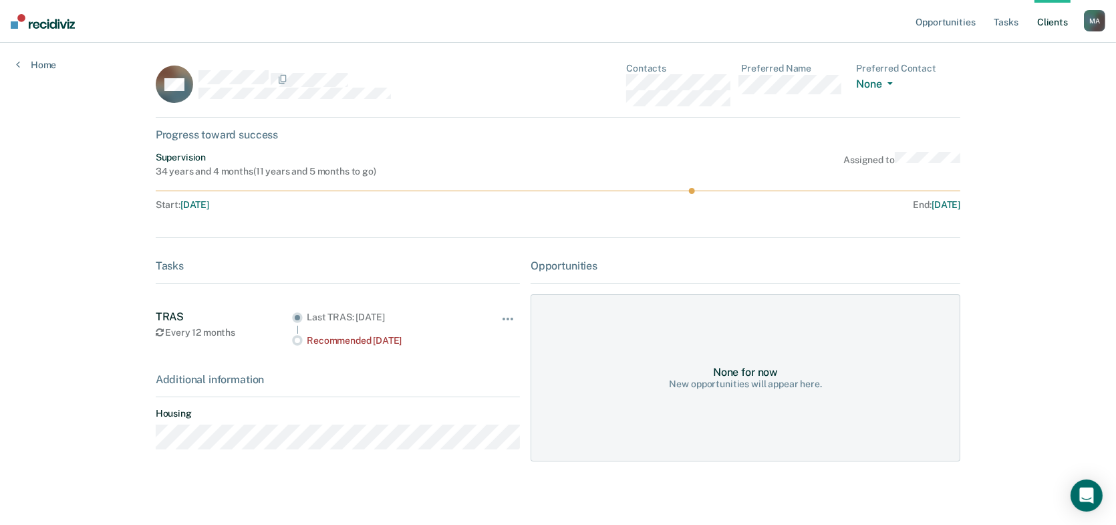
scroll to position [0, 0]
click at [714, 353] on div "None for now New opportunities will appear here." at bounding box center [746, 379] width 430 height 167
click at [712, 344] on div "None for now New opportunities will appear here." at bounding box center [746, 379] width 430 height 167
click at [702, 332] on div "None for now New opportunities will appear here." at bounding box center [746, 379] width 430 height 167
drag, startPoint x: 739, startPoint y: 406, endPoint x: 673, endPoint y: 315, distance: 112.5
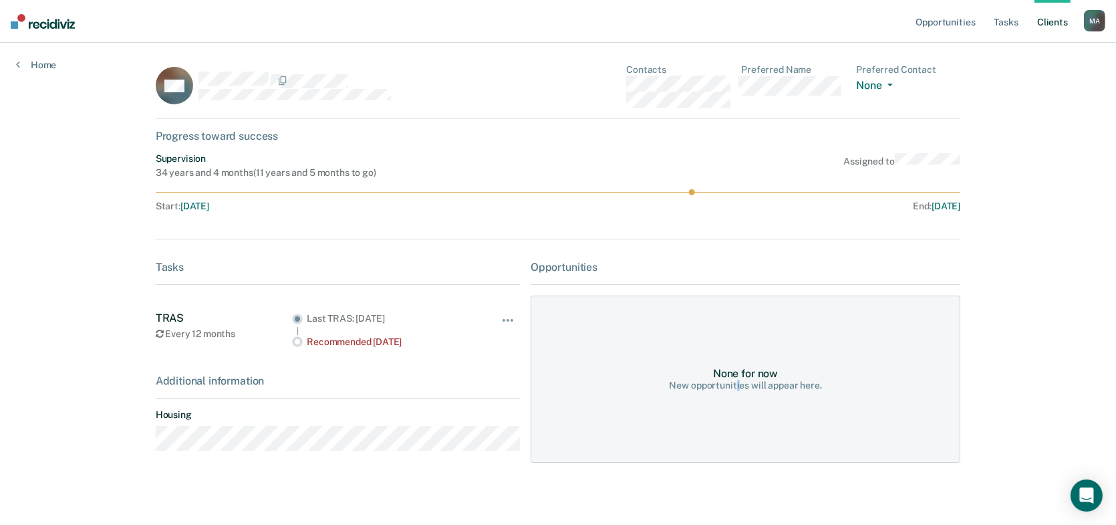
click at [739, 404] on div "None for now New opportunities will appear here." at bounding box center [746, 379] width 430 height 167
drag, startPoint x: 673, startPoint y: 315, endPoint x: 699, endPoint y: 372, distance: 62.5
click at [673, 317] on div "None for now New opportunities will appear here." at bounding box center [746, 379] width 430 height 167
drag, startPoint x: 699, startPoint y: 372, endPoint x: 633, endPoint y: 296, distance: 100.4
click at [683, 352] on div "None for now New opportunities will appear here." at bounding box center [746, 379] width 430 height 167
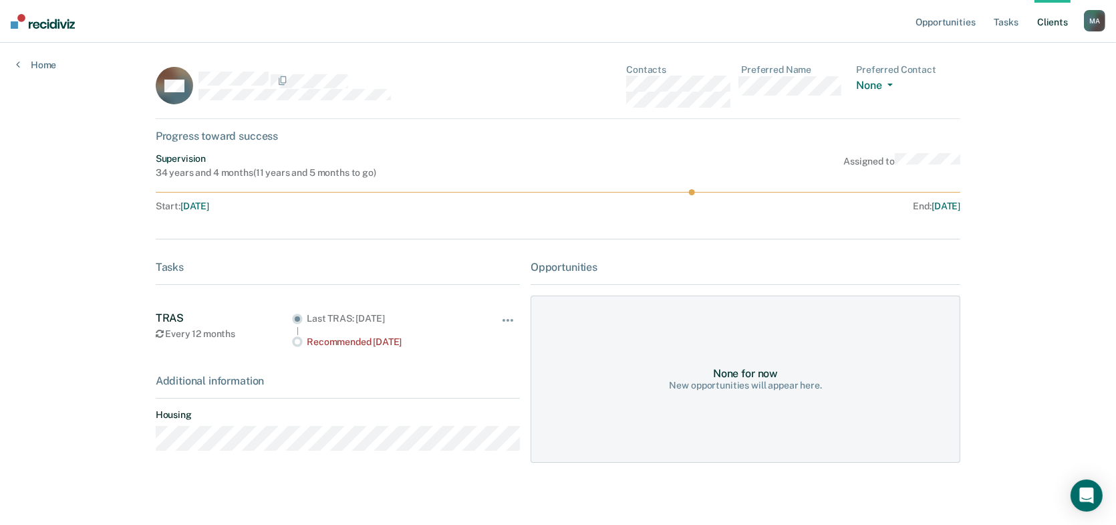
drag, startPoint x: 633, startPoint y: 296, endPoint x: 636, endPoint y: 310, distance: 14.4
click at [636, 308] on div "None for now New opportunities will appear here." at bounding box center [746, 379] width 430 height 167
drag, startPoint x: 667, startPoint y: 358, endPoint x: 636, endPoint y: 312, distance: 55.6
click at [659, 342] on div "None for now New opportunities will appear here." at bounding box center [746, 379] width 430 height 167
drag, startPoint x: 656, startPoint y: 328, endPoint x: 763, endPoint y: 362, distance: 112.3
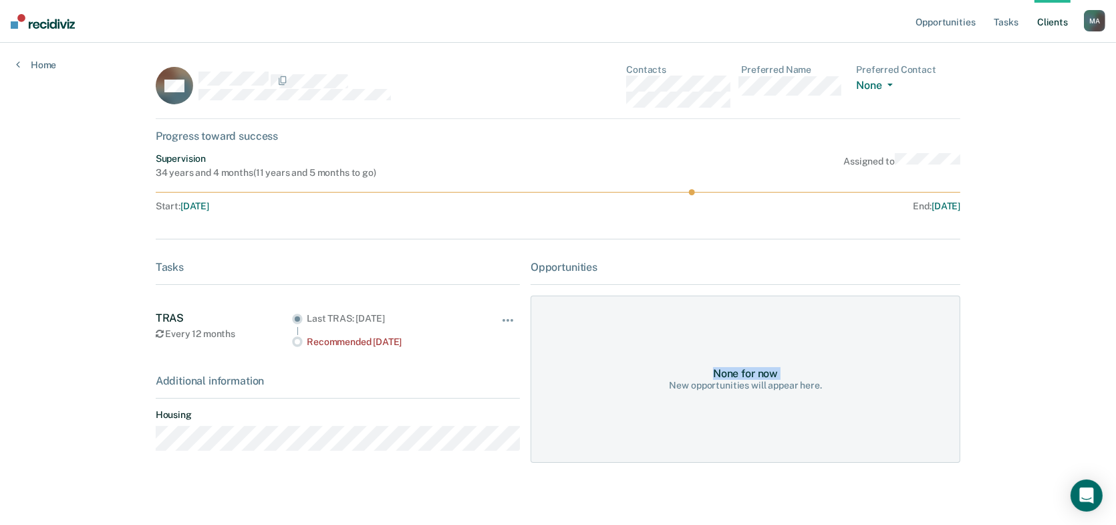
click at [731, 356] on div "None for now New opportunities will appear here." at bounding box center [746, 379] width 430 height 167
click at [763, 362] on div "None for now New opportunities will appear here." at bounding box center [746, 379] width 430 height 167
click at [634, 348] on div "None for now New opportunities will appear here." at bounding box center [746, 379] width 430 height 167
click at [622, 336] on div "None for now New opportunities will appear here." at bounding box center [746, 379] width 430 height 167
click at [599, 309] on div "None for now New opportunities will appear here." at bounding box center [746, 379] width 430 height 167
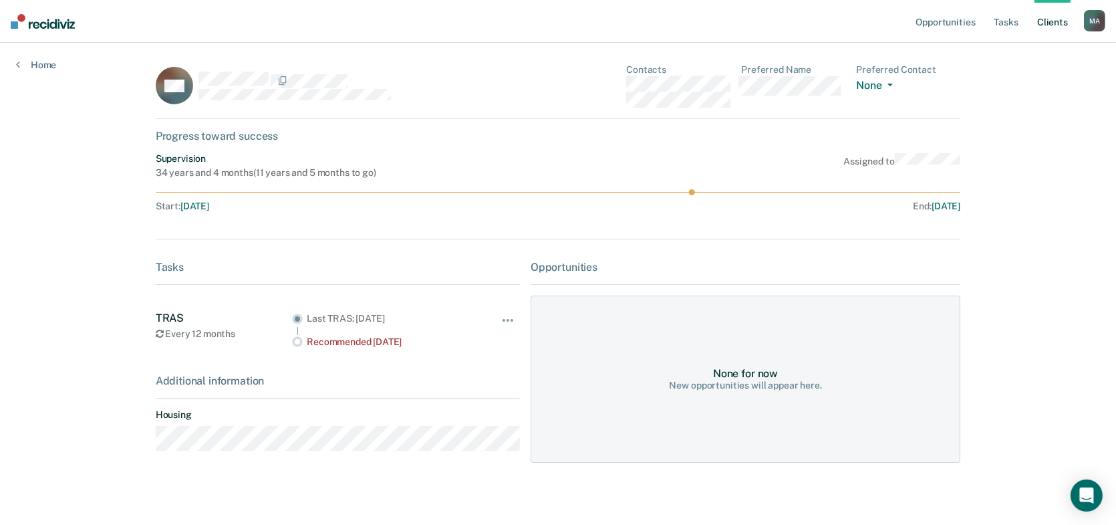
click at [586, 308] on div "None for now New opportunities will appear here." at bounding box center [746, 379] width 430 height 167
drag, startPoint x: 550, startPoint y: 321, endPoint x: 541, endPoint y: 322, distance: 8.7
click at [548, 322] on div "None for now New opportunities will appear here." at bounding box center [746, 379] width 430 height 167
click at [489, 344] on div "TRAS Every 12 months Last TRAS: [DATE] Recommended [DATE] Hide from tasks list …" at bounding box center [338, 330] width 364 height 36
click at [497, 316] on button "button" at bounding box center [508, 326] width 23 height 21
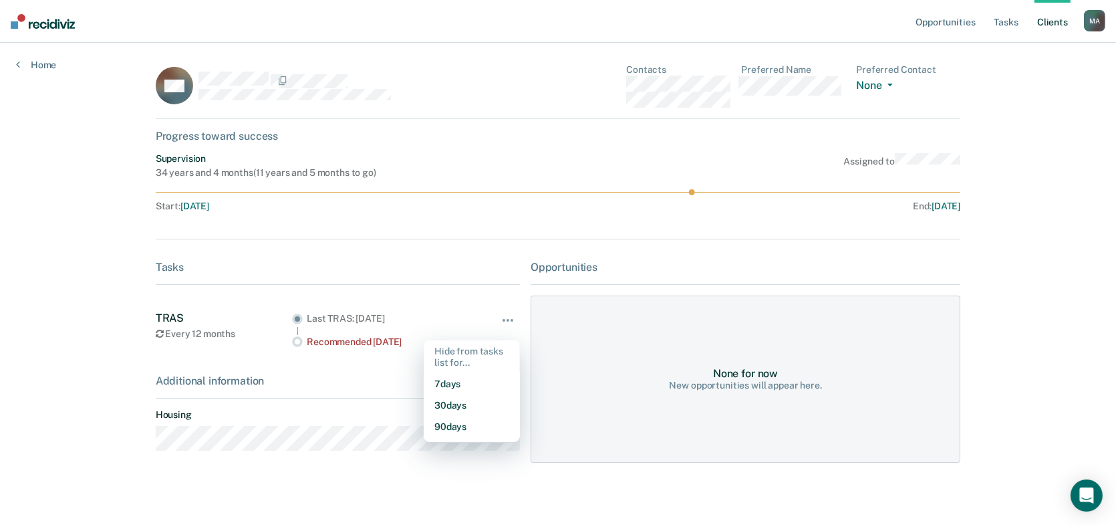
click at [695, 311] on div "None for now New opportunities will appear here." at bounding box center [746, 379] width 430 height 167
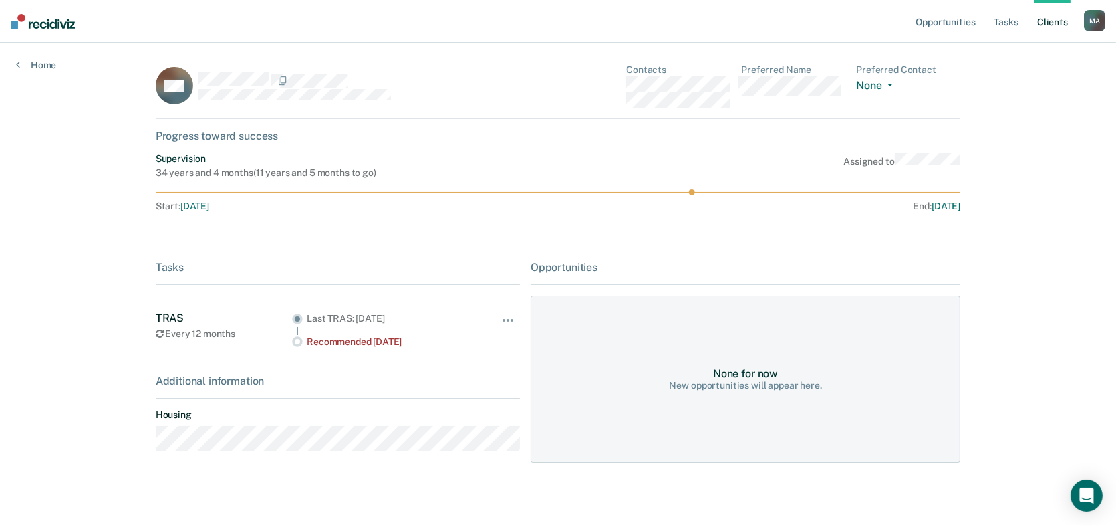
click at [688, 388] on div "New opportunities will appear here." at bounding box center [746, 385] width 152 height 11
click at [25, 64] on link "Home" at bounding box center [36, 65] width 40 height 12
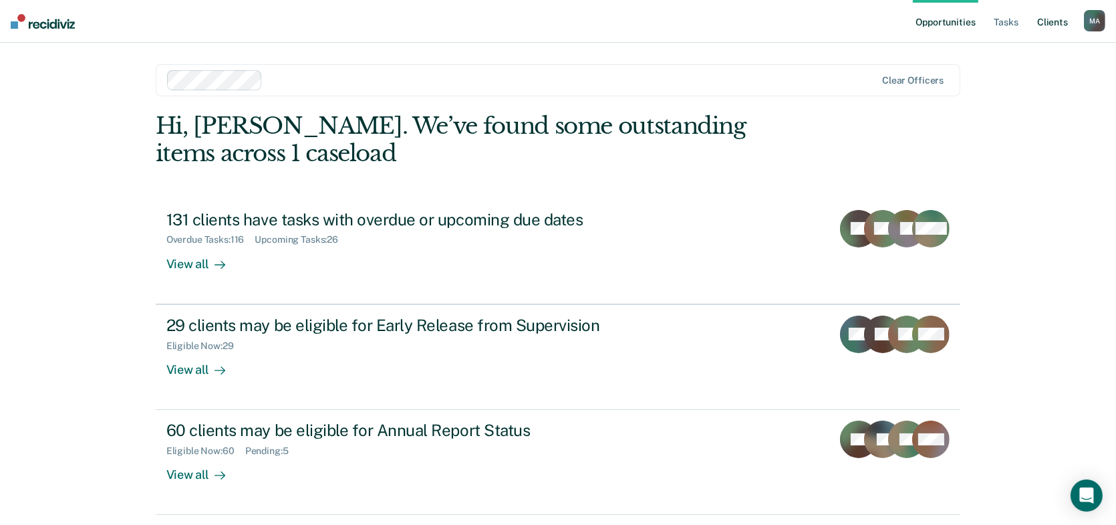
click at [1044, 24] on link "Client s" at bounding box center [1053, 21] width 36 height 43
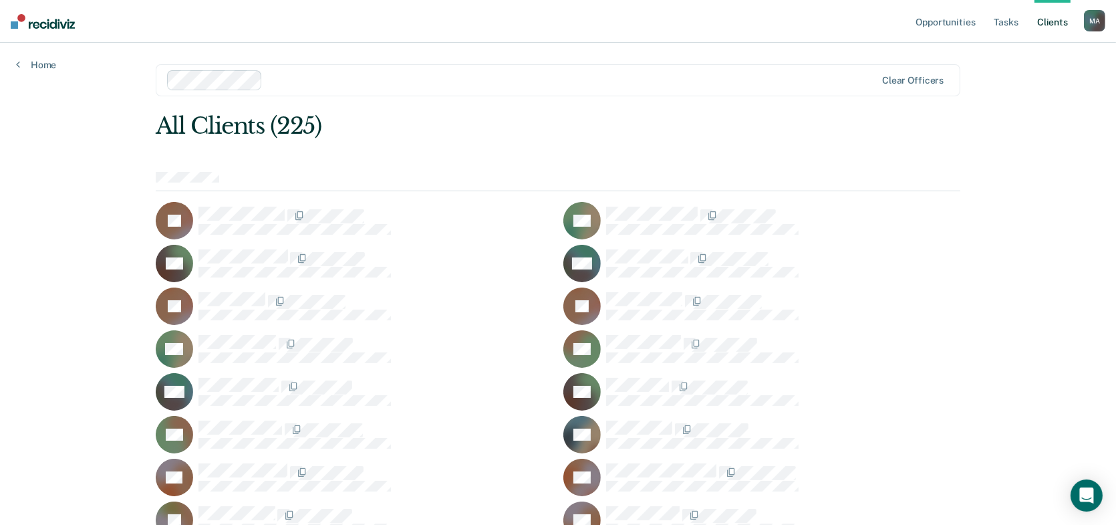
scroll to position [4142, 0]
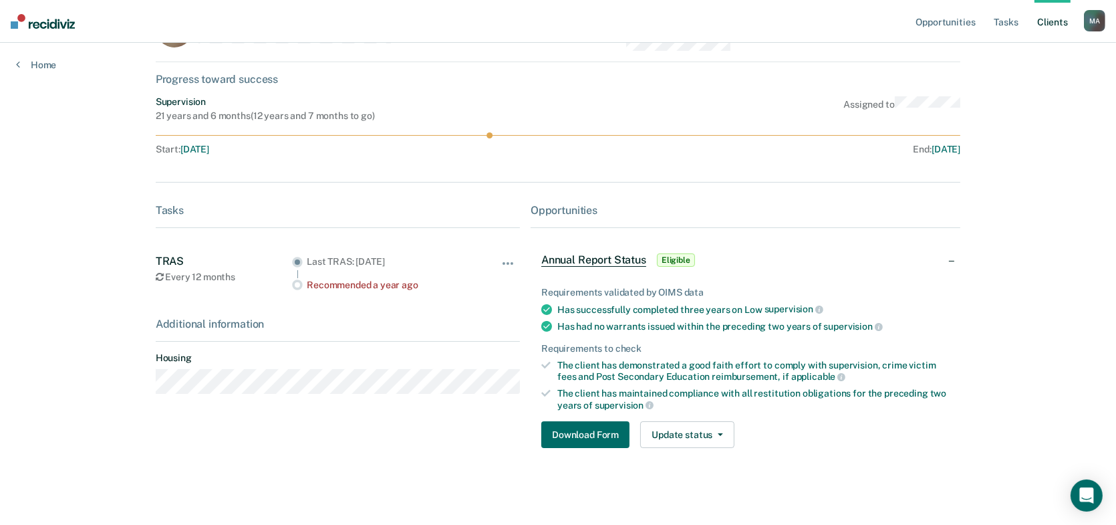
scroll to position [57, 0]
click at [606, 432] on button "Download Form" at bounding box center [586, 434] width 88 height 27
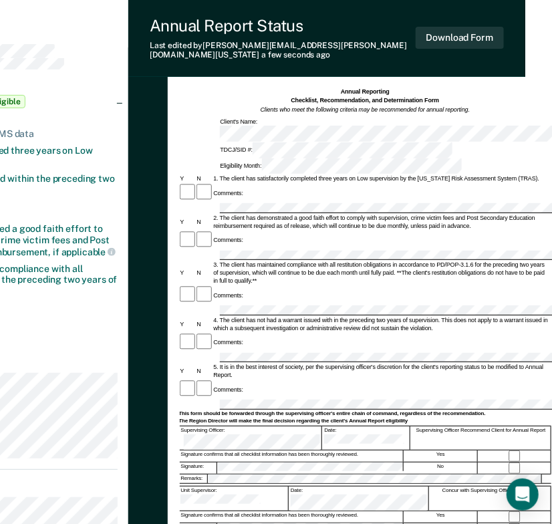
scroll to position [0, 139]
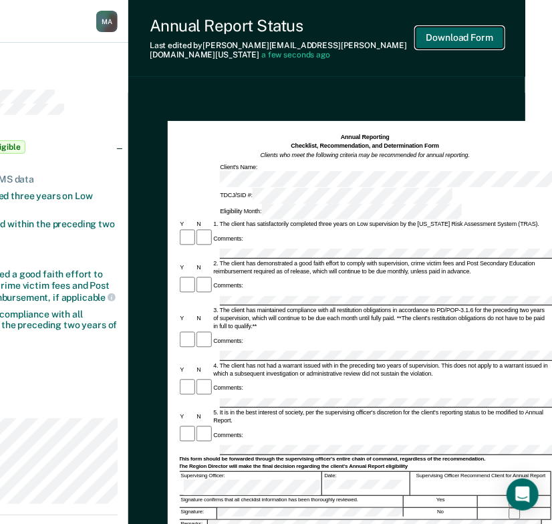
click at [437, 29] on button "Download Form" at bounding box center [460, 38] width 88 height 22
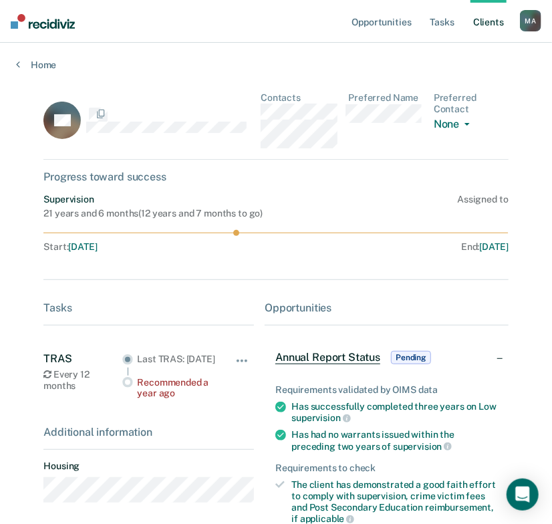
scroll to position [57, 0]
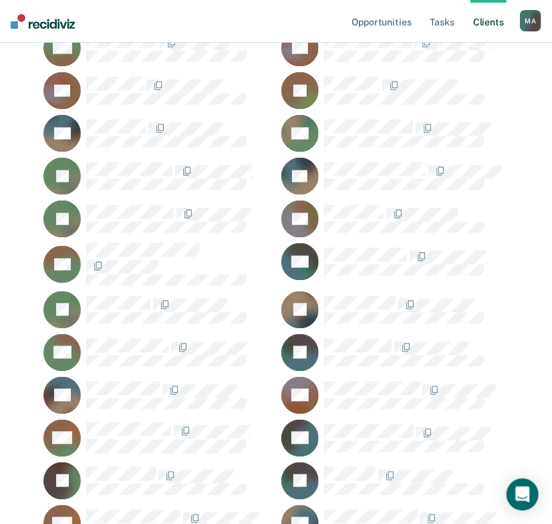
scroll to position [2429, 0]
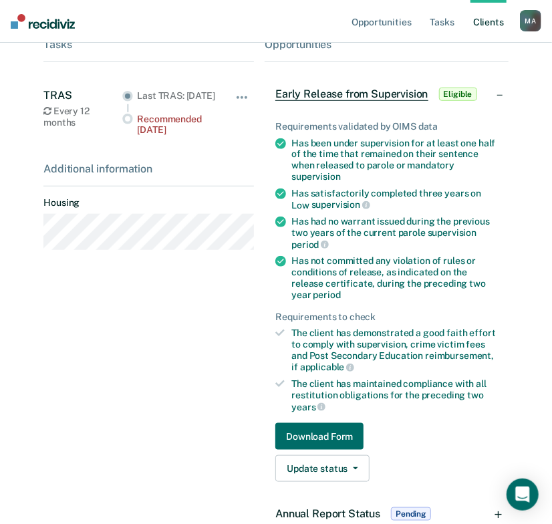
scroll to position [319, 0]
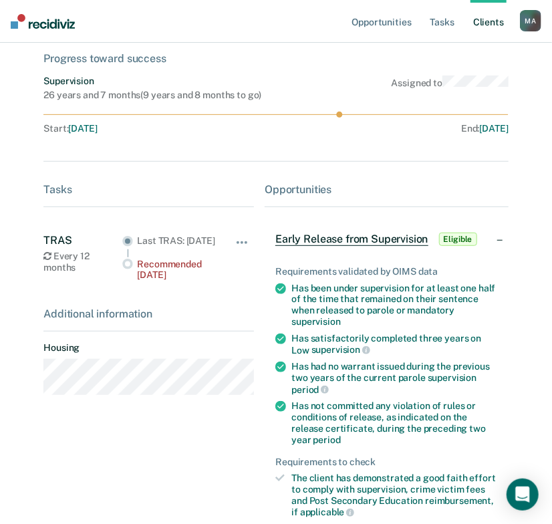
click at [305, 238] on span "Early Release from Supervision" at bounding box center [351, 239] width 152 height 13
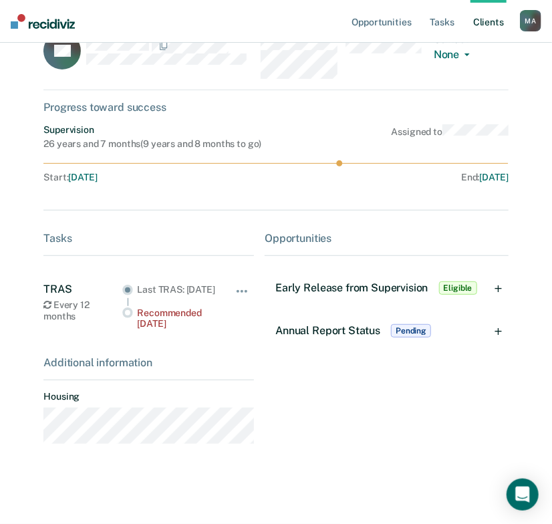
click at [326, 324] on span "Annual Report Status" at bounding box center [327, 330] width 105 height 13
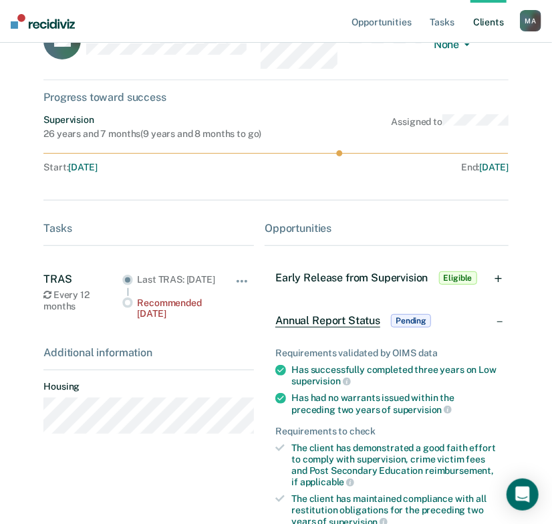
scroll to position [323, 0]
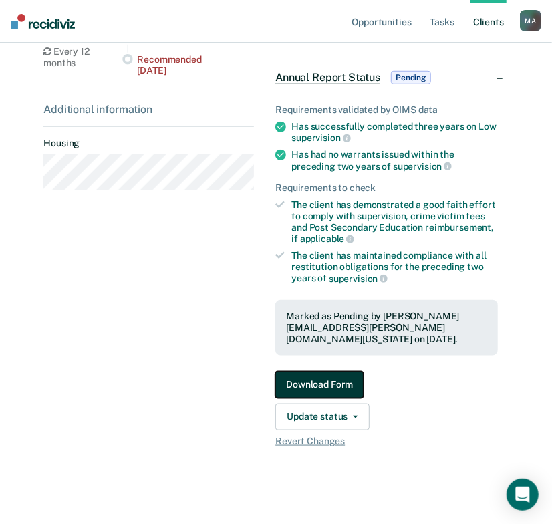
click at [314, 374] on button "Download Form" at bounding box center [319, 385] width 88 height 27
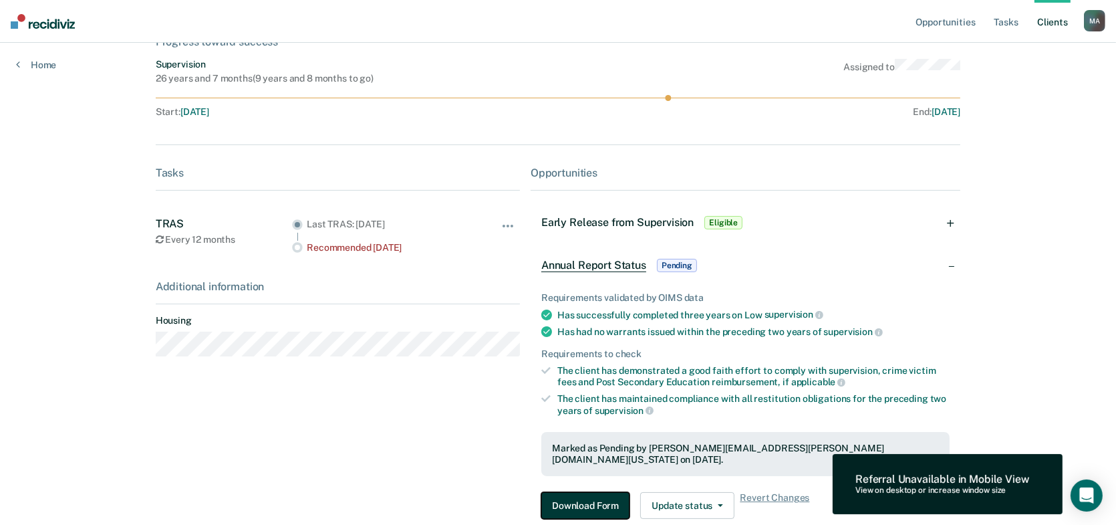
scroll to position [154, 0]
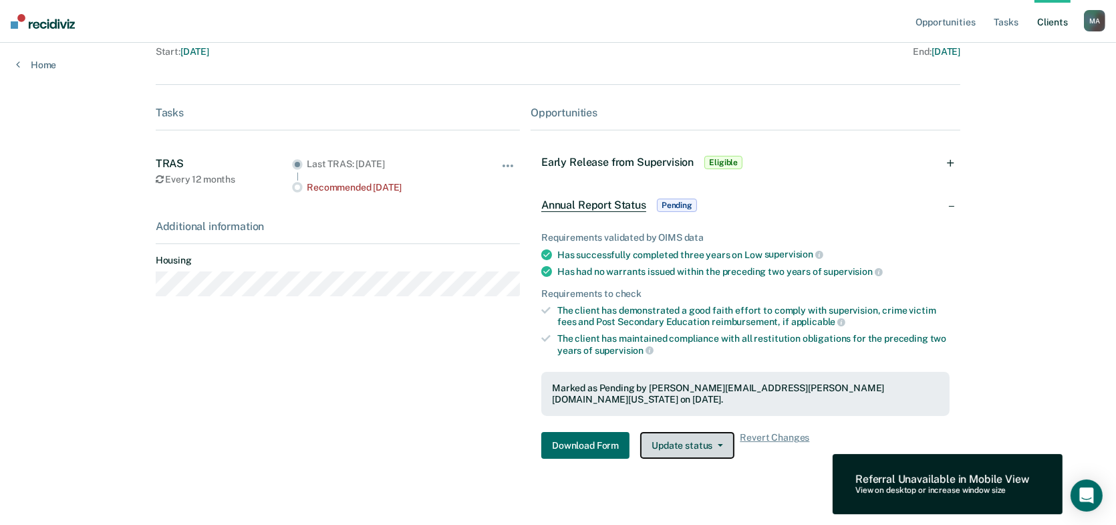
click at [684, 432] on button "Update status" at bounding box center [687, 445] width 94 height 27
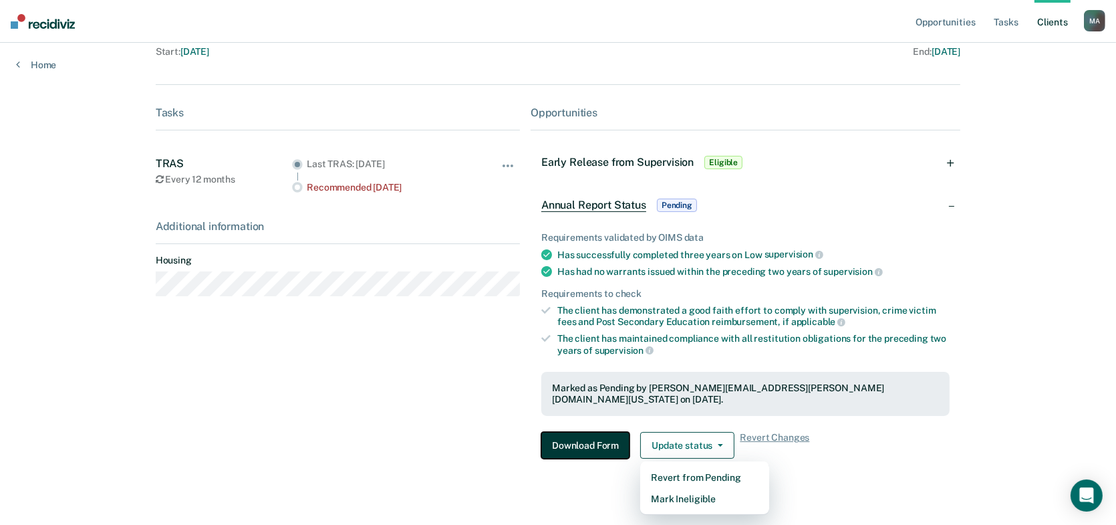
click at [578, 433] on button "Download Form" at bounding box center [586, 445] width 88 height 27
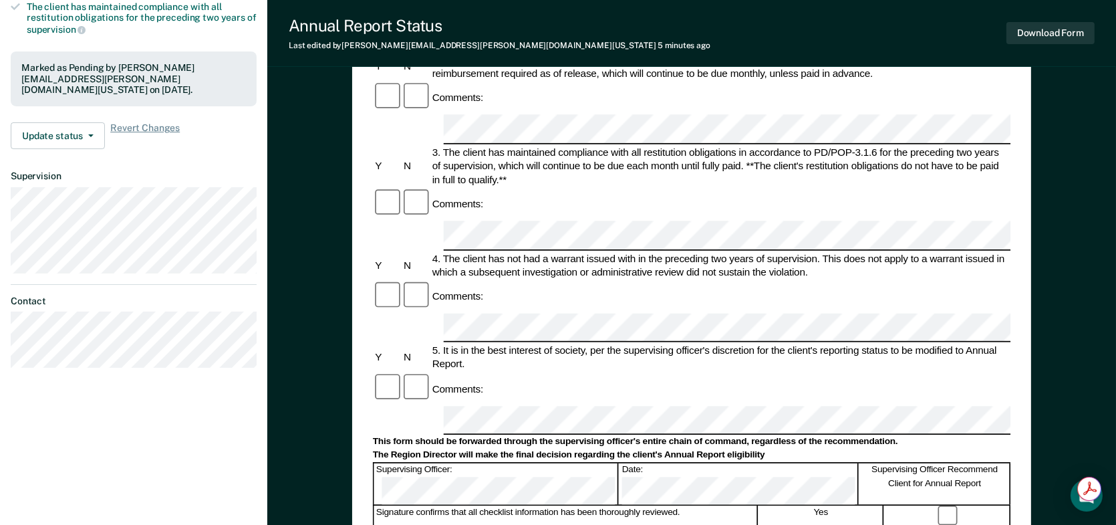
scroll to position [441, 0]
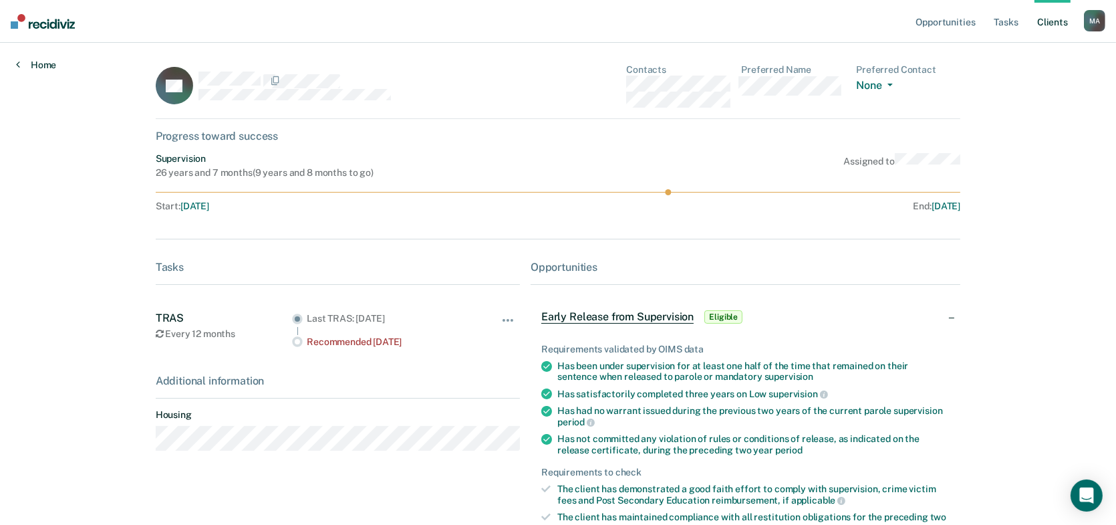
click at [33, 63] on link "Home" at bounding box center [36, 65] width 40 height 12
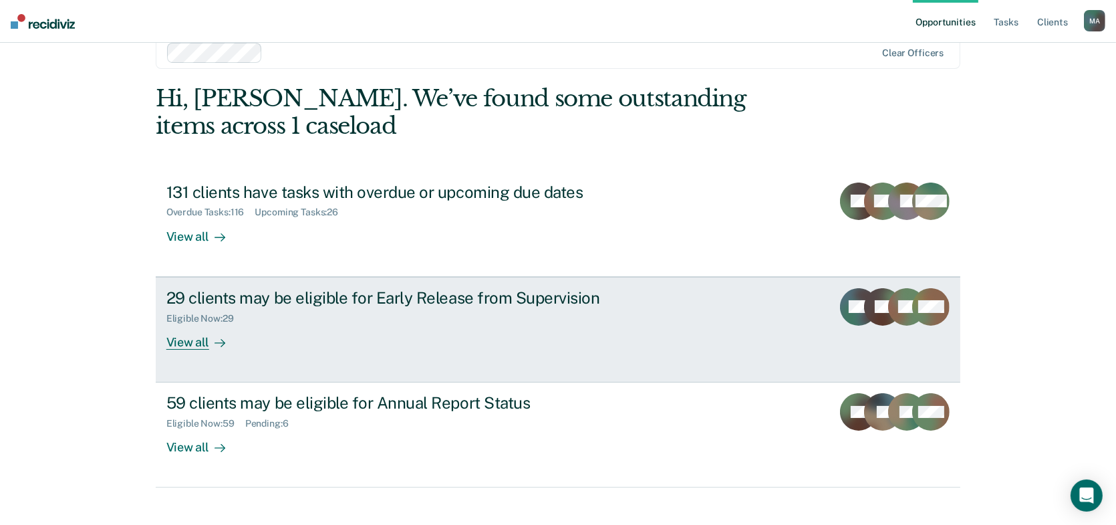
scroll to position [43, 0]
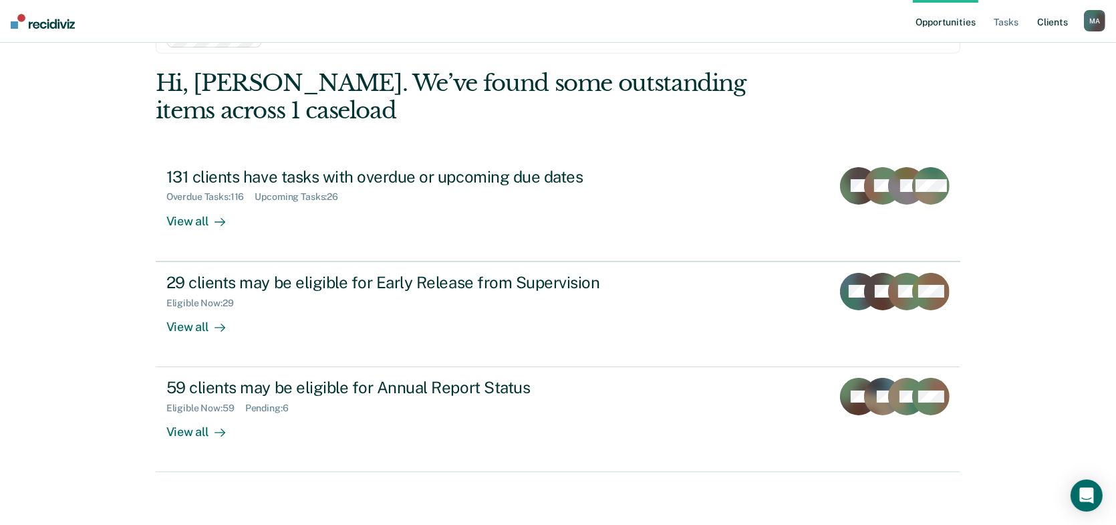
click at [1050, 17] on link "Client s" at bounding box center [1053, 21] width 36 height 43
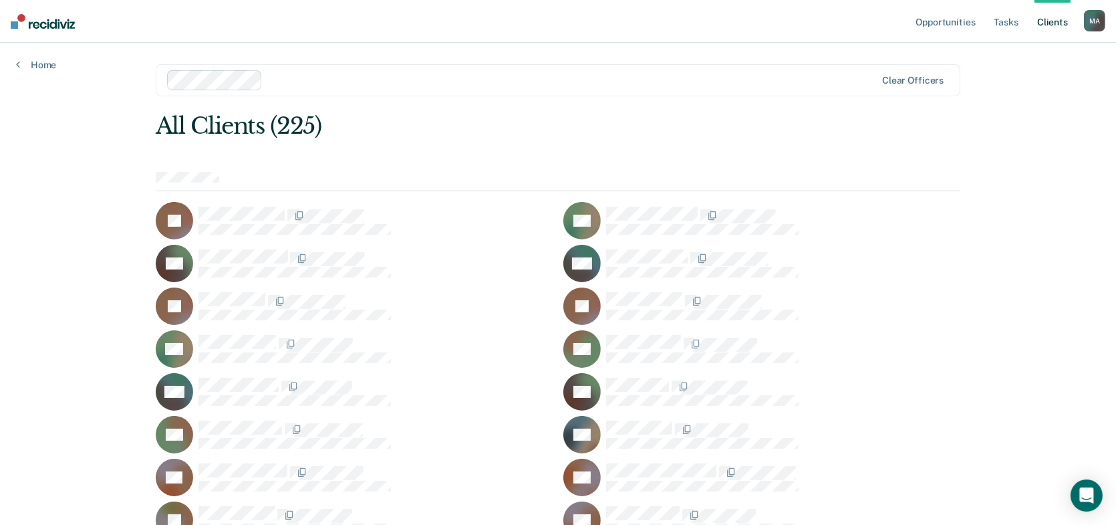
scroll to position [2430, 0]
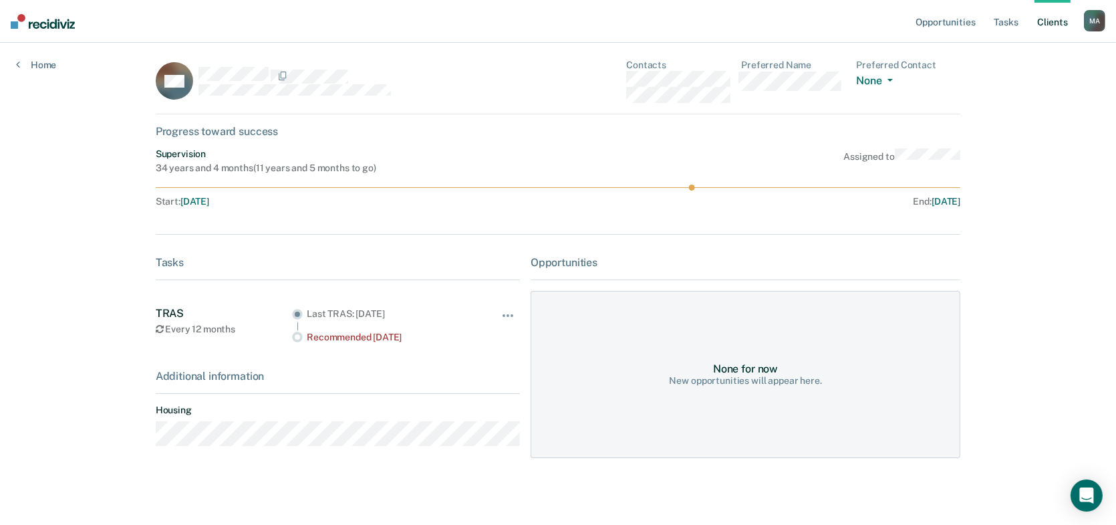
scroll to position [7, 0]
click at [511, 307] on div "Hide from tasks list for... 7 days 30 days 90 days" at bounding box center [508, 323] width 23 height 36
drag, startPoint x: 862, startPoint y: 271, endPoint x: 856, endPoint y: 280, distance: 10.2
click at [860, 273] on div "Opportunities None for now New opportunities will appear here." at bounding box center [746, 355] width 430 height 202
click at [822, 324] on div "None for now New opportunities will appear here." at bounding box center [746, 372] width 430 height 167
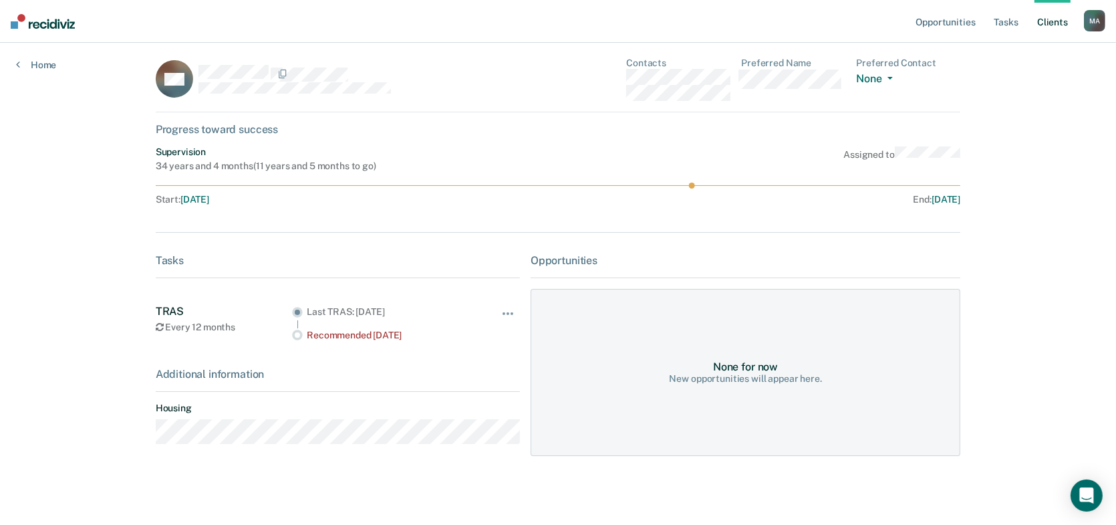
click at [786, 346] on div "None for now New opportunities will appear here." at bounding box center [746, 372] width 430 height 167
click at [782, 345] on div "None for now New opportunities will appear here." at bounding box center [746, 372] width 430 height 167
click at [267, 164] on div "34 years and 4 months ( 11 years and 5 months to go )" at bounding box center [266, 165] width 221 height 11
click at [697, 185] on line at bounding box center [559, 185] width 806 height 0
click at [693, 185] on circle at bounding box center [692, 186] width 6 height 6
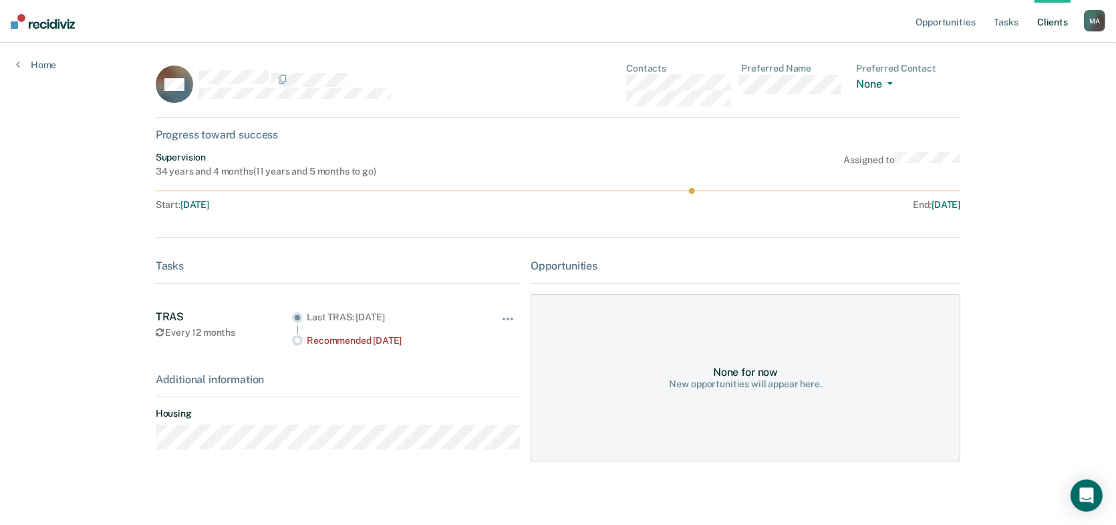
scroll to position [0, 0]
click at [26, 62] on link "Home" at bounding box center [36, 65] width 40 height 12
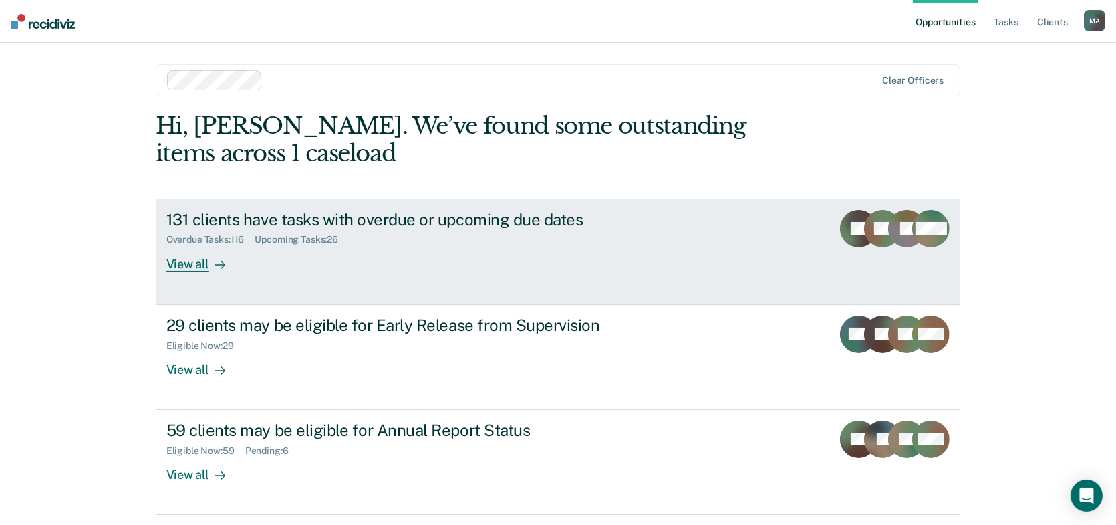
click at [376, 210] on div "131 clients have tasks with overdue or upcoming due dates" at bounding box center [400, 219] width 469 height 19
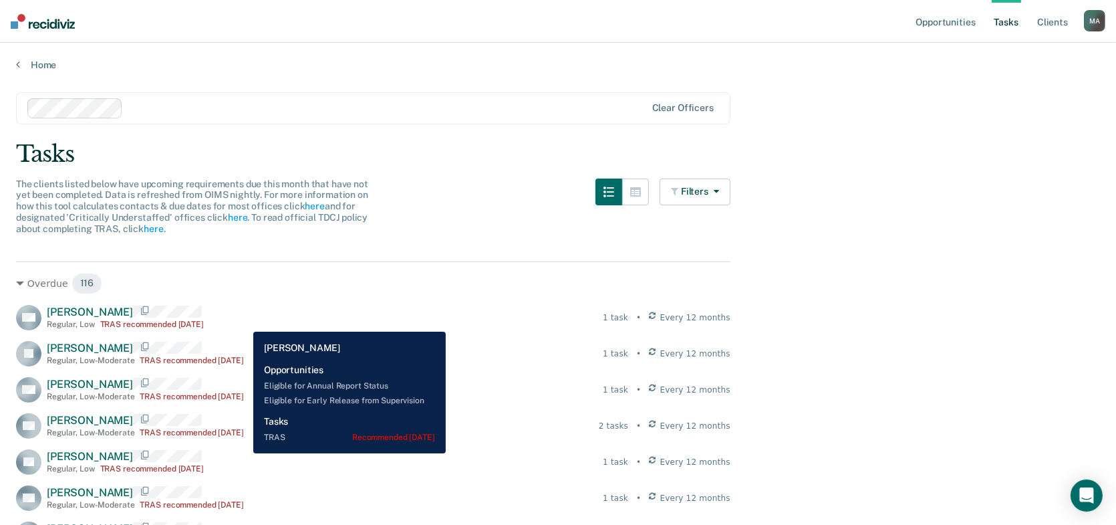
click at [243, 321] on div "CM [PERSON_NAME] Regular , Low TRAS recommended [DATE] 1 task • Every 12 months" at bounding box center [373, 317] width 715 height 25
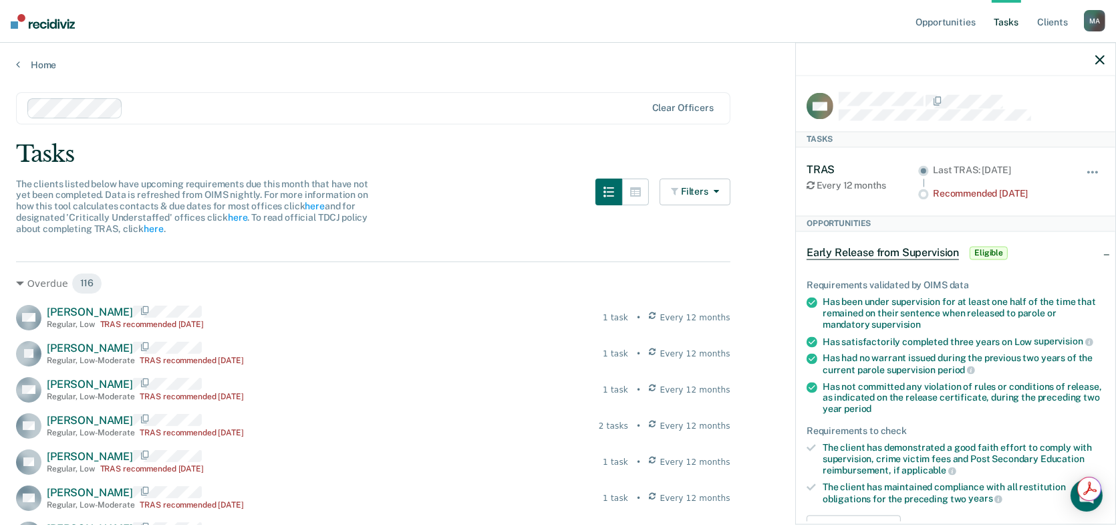
click at [865, 225] on div "Opportunities" at bounding box center [956, 223] width 320 height 16
click at [865, 221] on div "Opportunities" at bounding box center [956, 223] width 320 height 16
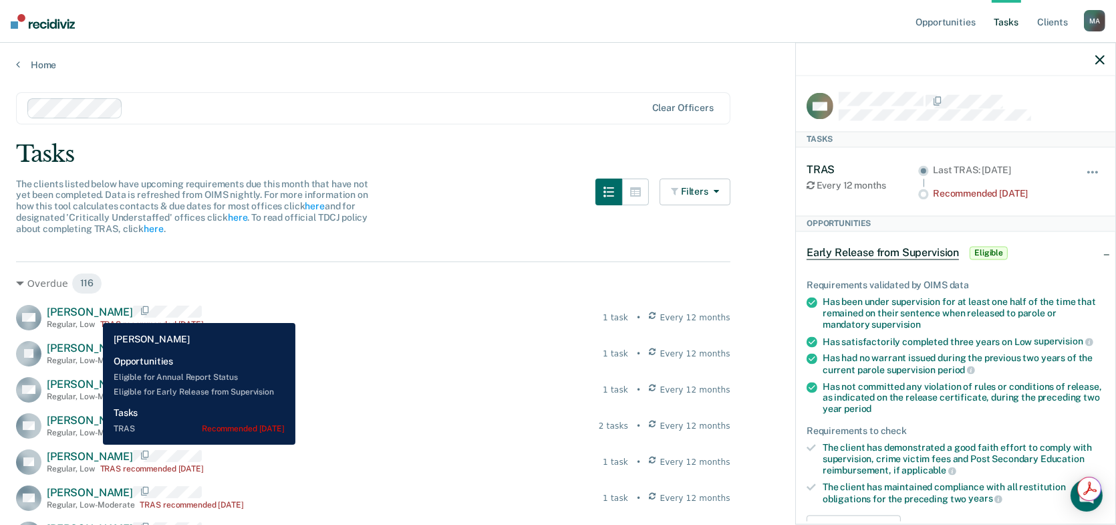
click at [93, 313] on span "[PERSON_NAME]" at bounding box center [90, 312] width 86 height 13
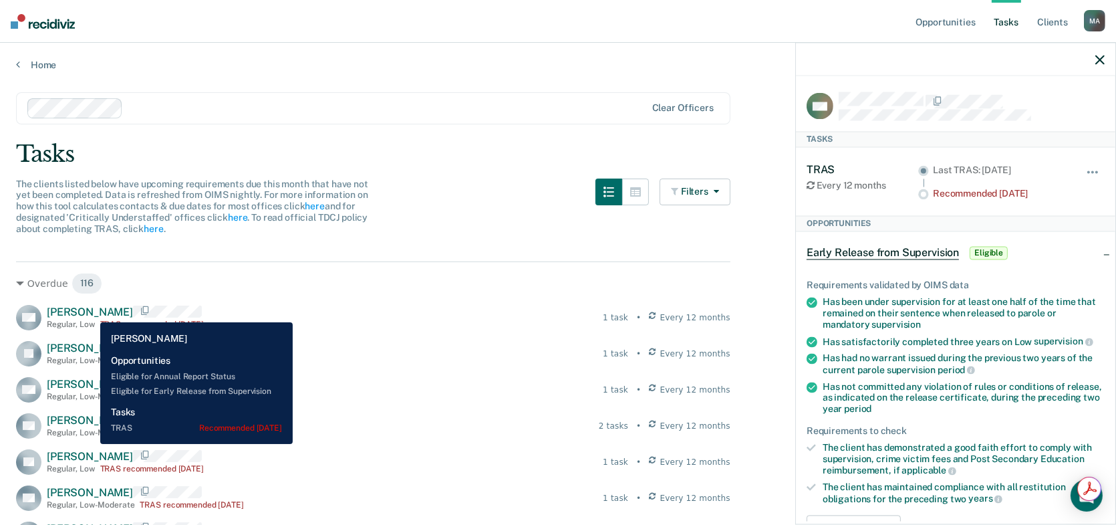
click at [90, 312] on span "[PERSON_NAME]" at bounding box center [90, 312] width 86 height 13
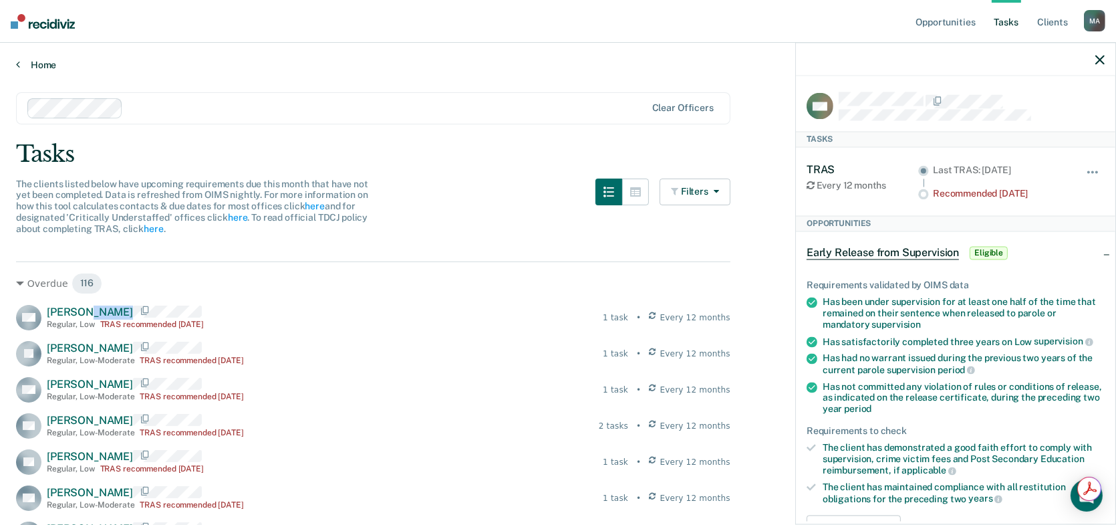
click at [21, 69] on link "Home" at bounding box center [558, 65] width 1084 height 12
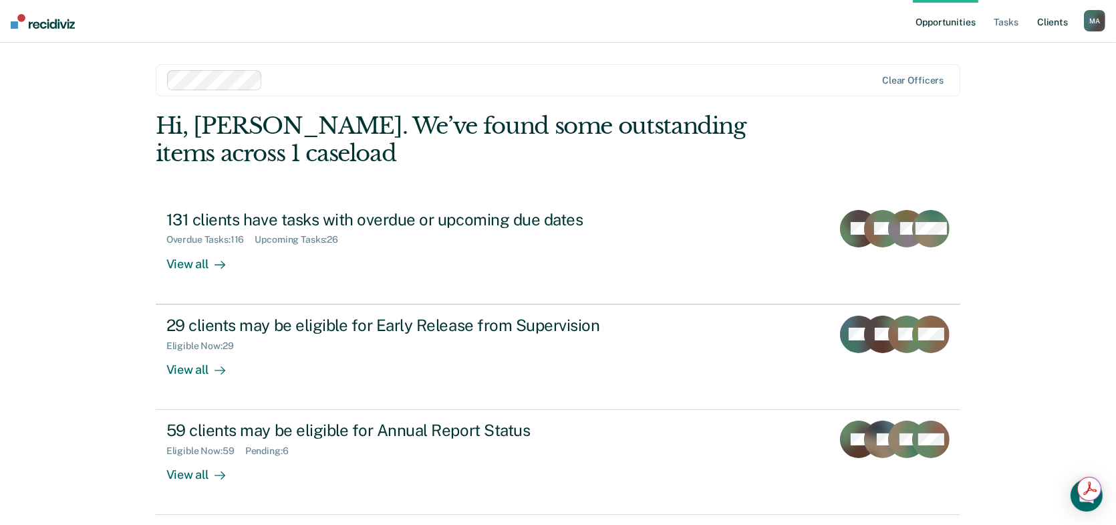
click at [1042, 23] on link "Client s" at bounding box center [1053, 21] width 36 height 43
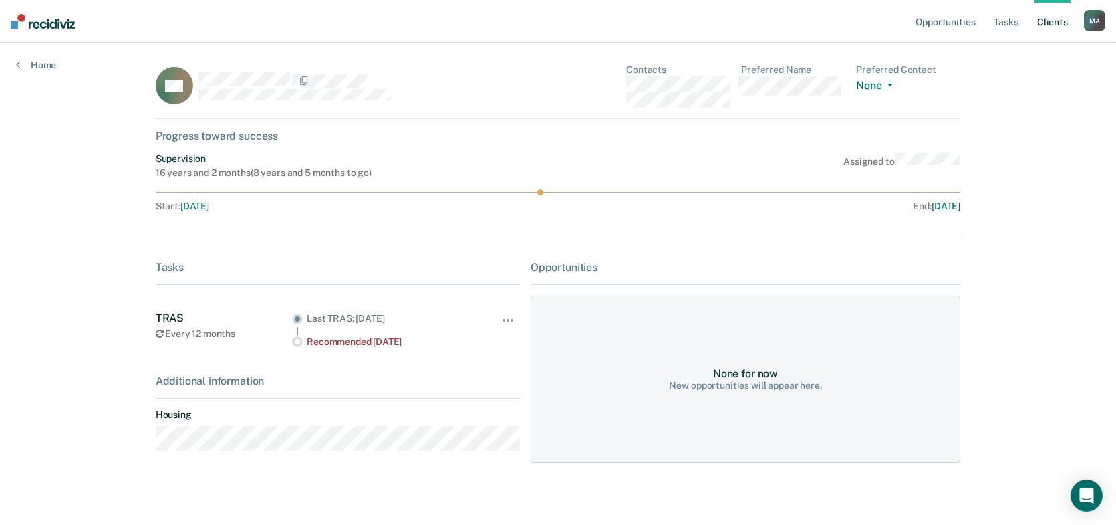
scroll to position [7, 0]
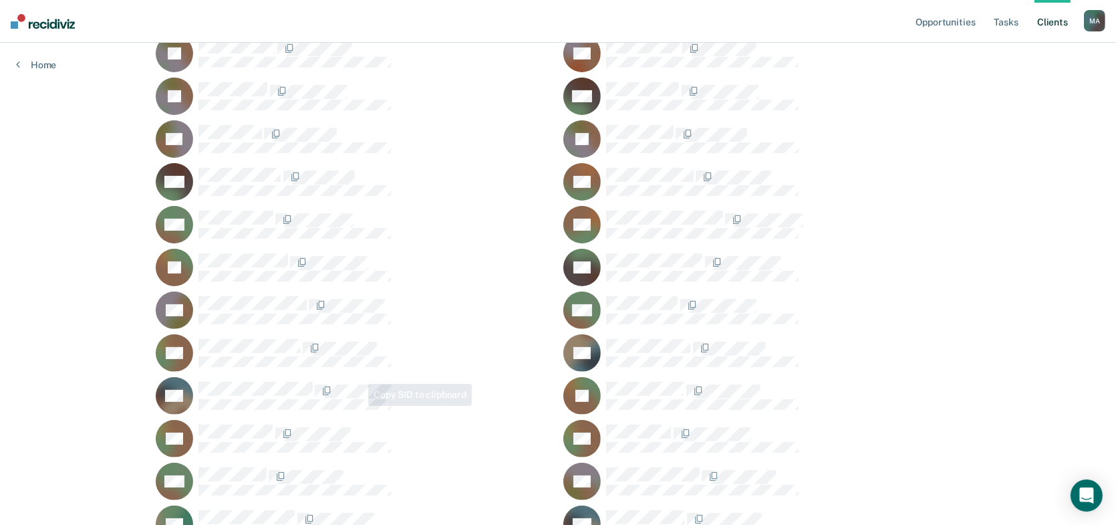
scroll to position [468, 0]
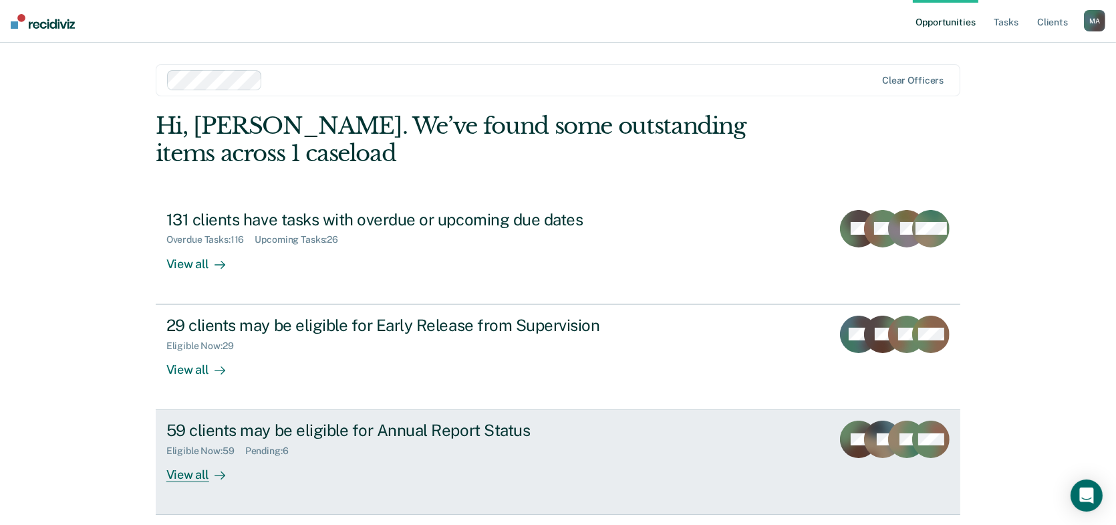
click at [353, 427] on div "59 clients may be eligible for Annual Report Status" at bounding box center [400, 430] width 469 height 19
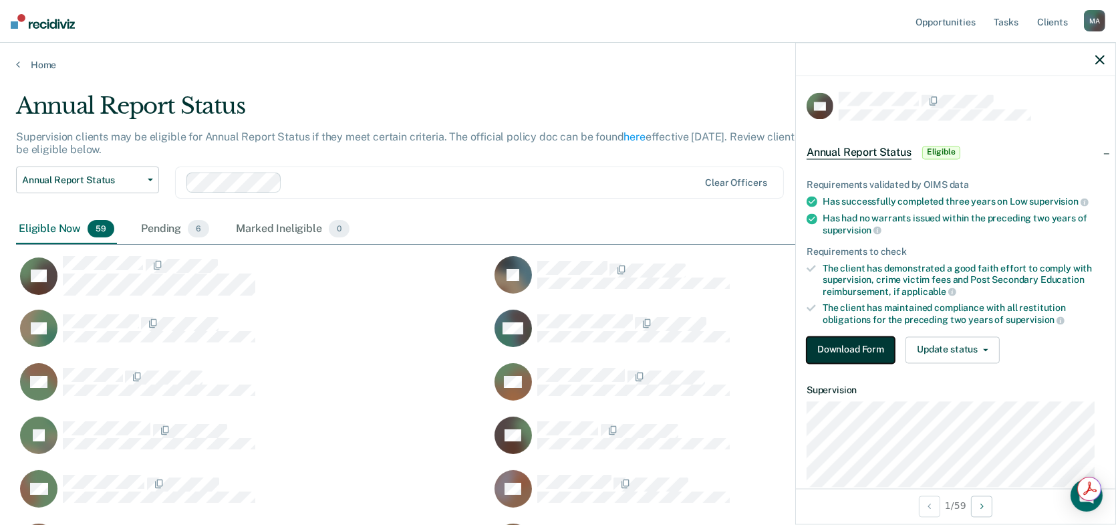
click at [867, 340] on button "Download Form" at bounding box center [851, 349] width 88 height 27
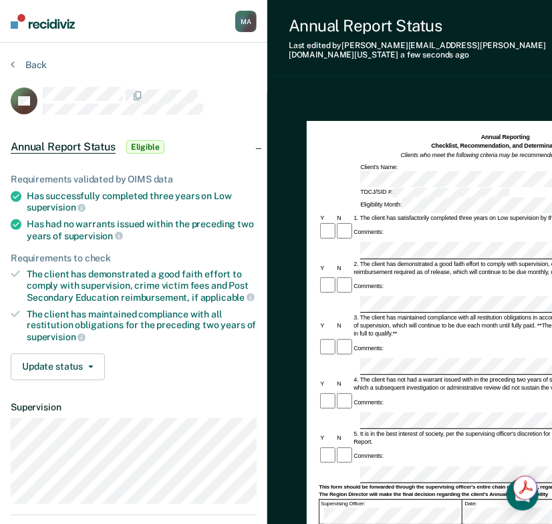
scroll to position [0, 152]
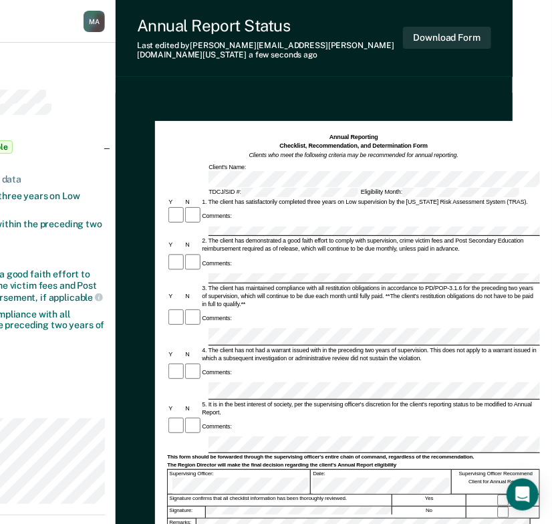
click at [250, 309] on div "Comments:" at bounding box center [353, 318] width 373 height 19
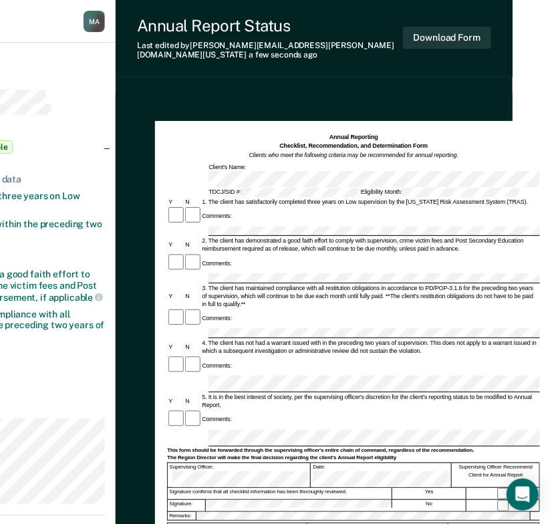
click at [267, 393] on div "5. It is in the best interest of society, per the supervising officer's discret…" at bounding box center [371, 401] width 340 height 16
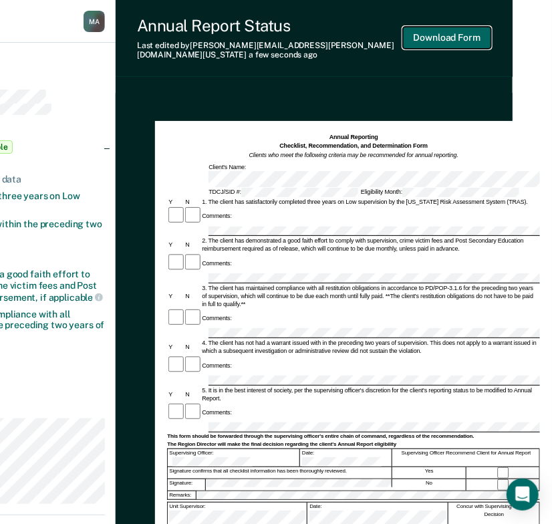
click at [441, 38] on button "Download Form" at bounding box center [447, 38] width 88 height 22
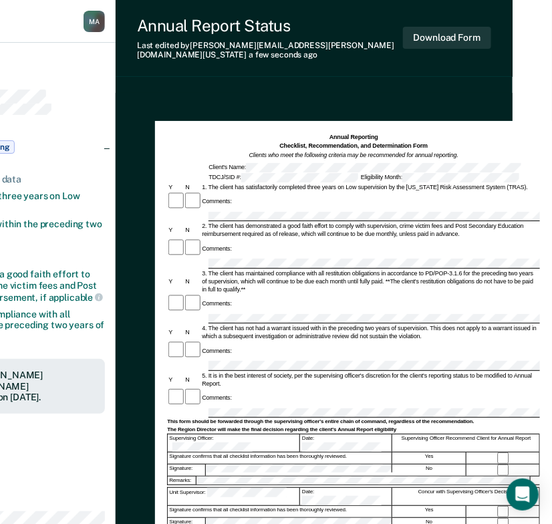
click at [144, 142] on div "Annual Reporting Checklist, Recommendation, and Determination Form Clients who …" at bounding box center [314, 441] width 397 height 697
click at [137, 139] on div "Annual Reporting Checklist, Recommendation, and Determination Form Clients who …" at bounding box center [314, 441] width 397 height 697
click at [291, 162] on div "Annual Reporting Checklist, Recommendation, and Determination Form Clients who …" at bounding box center [353, 157] width 373 height 49
click at [199, 212] on div at bounding box center [353, 217] width 373 height 10
click at [172, 259] on div at bounding box center [353, 264] width 373 height 10
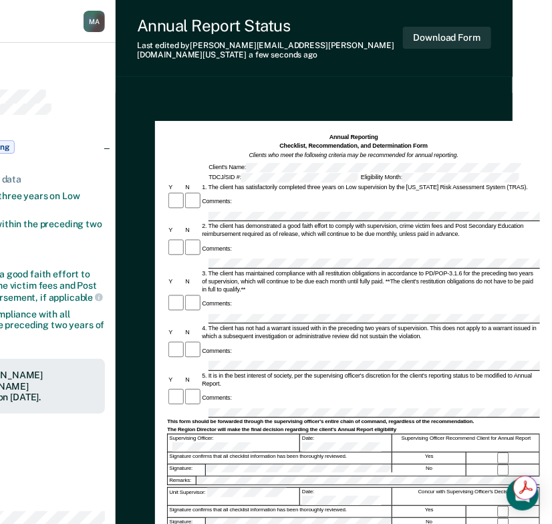
click at [142, 278] on div "Annual Reporting Checklist, Recommendation, and Determination Form Clients who …" at bounding box center [314, 441] width 397 height 697
click at [121, 313] on div "Annual Reporting Checklist, Recommendation, and Determination Form Clients who …" at bounding box center [314, 441] width 397 height 697
click at [95, 346] on div "[PERSON_NAME] M A Profile How it works Log Out Back GL Annual Report Status Pen…" at bounding box center [124, 359] width 552 height 718
click at [221, 434] on div "Supervising Officer: Date: Supervising Officer Recommend Client for Annual Repo…" at bounding box center [353, 443] width 373 height 18
click at [61, 388] on div "[PERSON_NAME] M A Profile How it works Log Out Back GL Annual Report Status Pen…" at bounding box center [124, 359] width 552 height 718
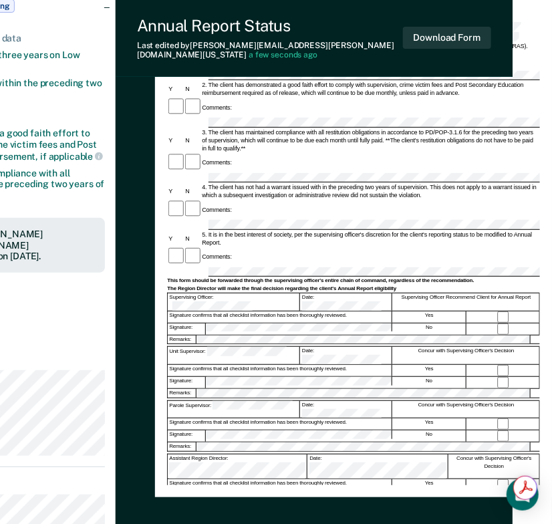
scroll to position [251, 152]
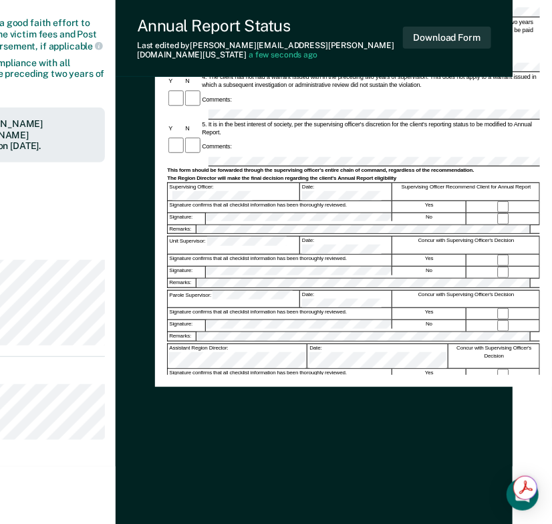
click at [79, 183] on div "[PERSON_NAME] M A Profile How it works Log Out Back GL Annual Report Status Pen…" at bounding box center [124, 108] width 552 height 718
click at [102, 227] on div "[PERSON_NAME] M A Profile How it works Log Out Back GL Annual Report Status Pen…" at bounding box center [124, 108] width 552 height 718
click at [0, 273] on html "Looks like you’re using Internet Explorer 11. For faster loading and a better e…" at bounding box center [124, 11] width 552 height 524
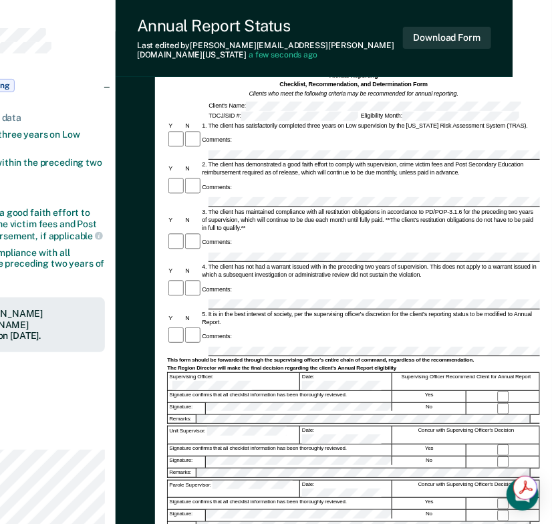
scroll to position [0, 152]
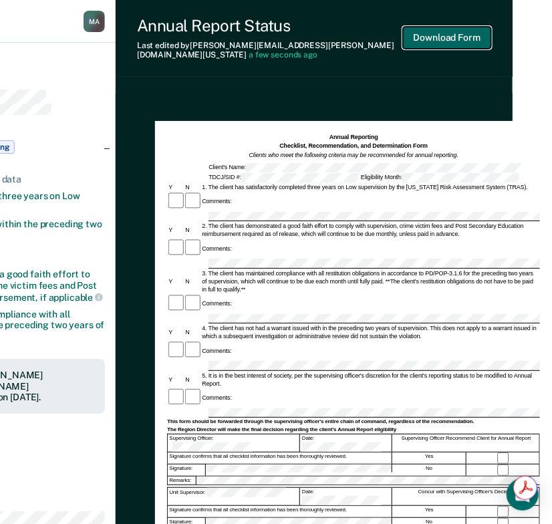
click at [426, 43] on button "Download Form" at bounding box center [447, 38] width 88 height 22
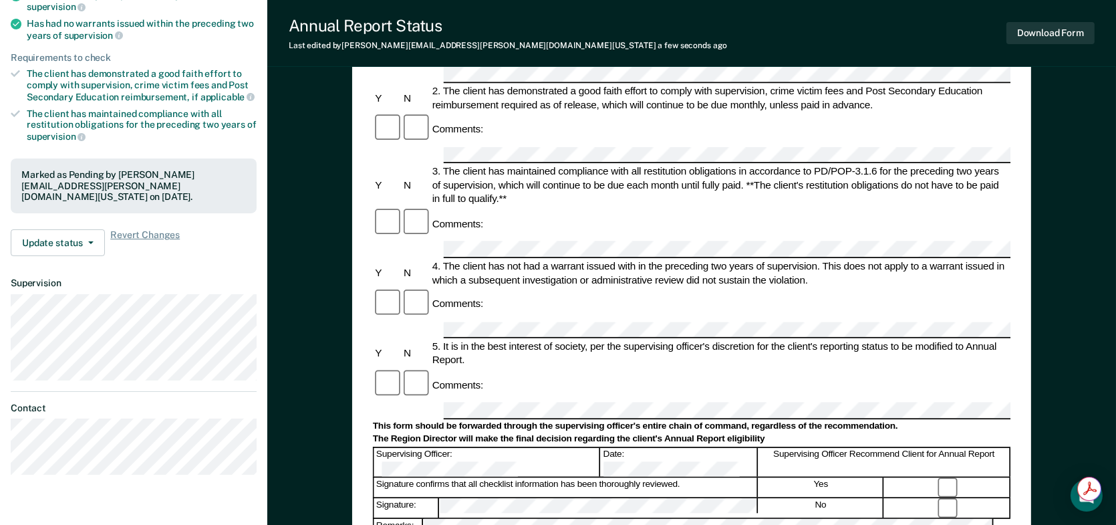
scroll to position [0, 0]
click at [115, 229] on span "Revert Changes" at bounding box center [145, 242] width 70 height 27
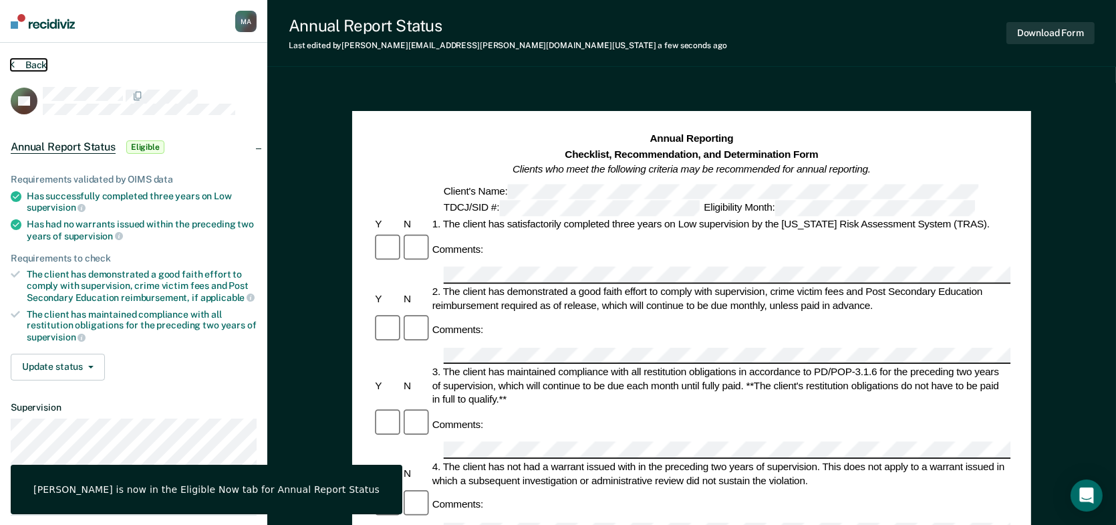
click at [35, 62] on button "Back" at bounding box center [29, 65] width 36 height 12
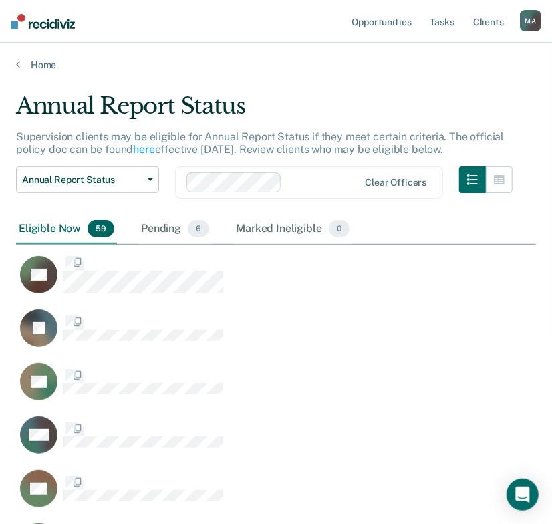
scroll to position [10, 10]
